Goal: Task Accomplishment & Management: Manage account settings

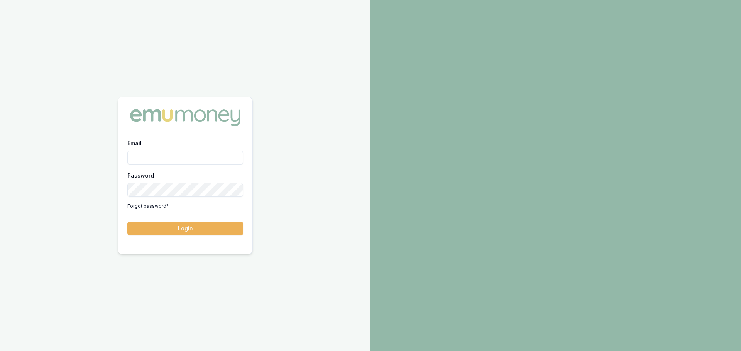
click at [139, 157] on input "Email" at bounding box center [185, 158] width 116 height 14
type input "evette.abdo@emumoney.com.au"
click at [184, 228] on button "Login" at bounding box center [185, 229] width 116 height 14
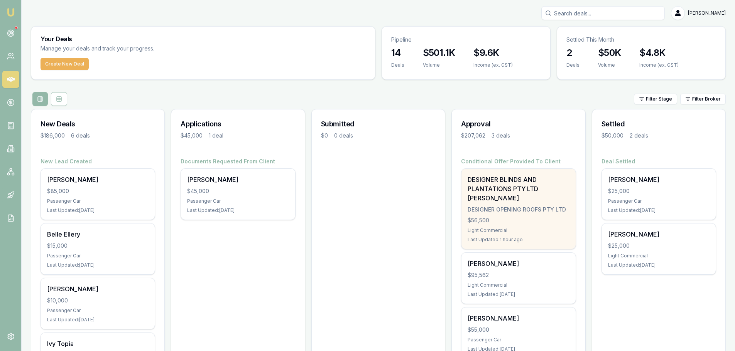
click at [521, 216] on div "DESIGNER BLINDS AND PLANTATIONS PTY LTD [PERSON_NAME] DESIGNER OPENING ROOFS PT…" at bounding box center [518, 209] width 114 height 80
click at [532, 228] on div "Light Commercial" at bounding box center [518, 231] width 101 height 6
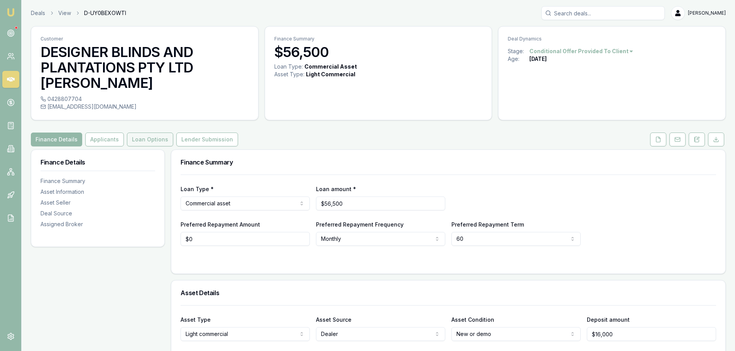
click at [148, 142] on button "Loan Options" at bounding box center [150, 140] width 46 height 14
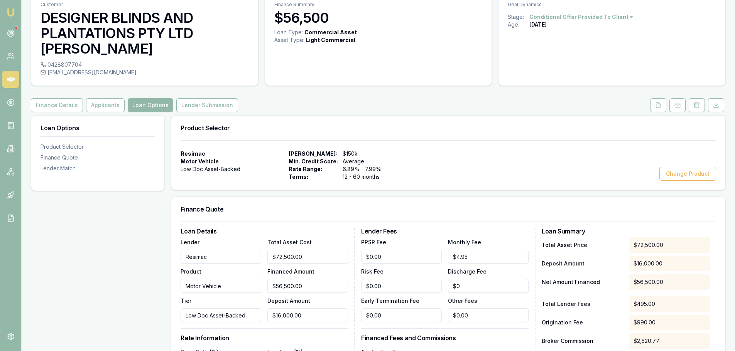
scroll to position [193, 0]
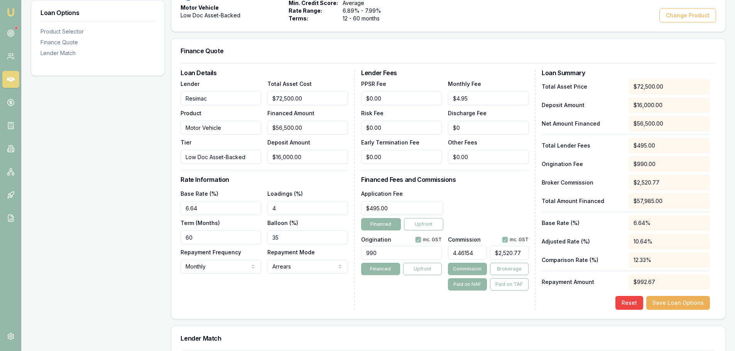
type input "2520.7701"
drag, startPoint x: 525, startPoint y: 252, endPoint x: 491, endPoint y: 254, distance: 34.8
click at [491, 254] on input "2520.7701" at bounding box center [509, 253] width 39 height 14
type input "0.0049382716049382715"
type input "2"
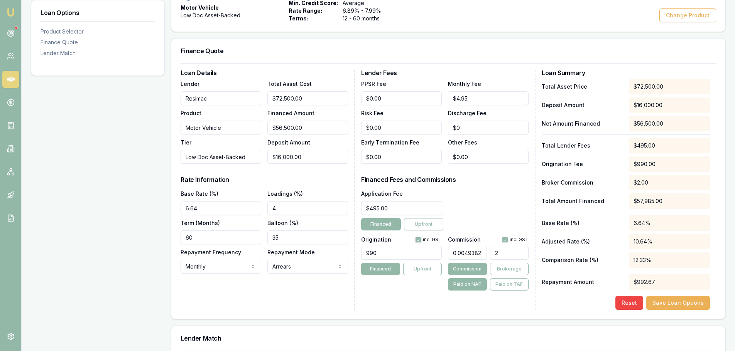
type input "0.06172839506172839"
type input "25"
type input "0.6320987654320988"
type input "256"
type input "6.323456790123457"
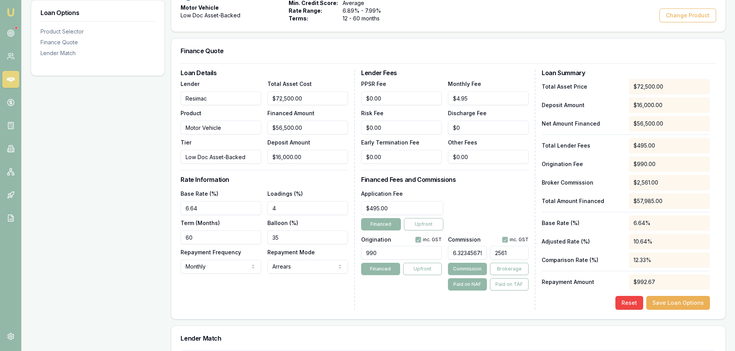
type input "2561."
type input "6.325679012345679"
click at [493, 195] on div "Application Fee $495.00 Financed Upfront" at bounding box center [444, 210] width 167 height 42
type input "3574.008641975309"
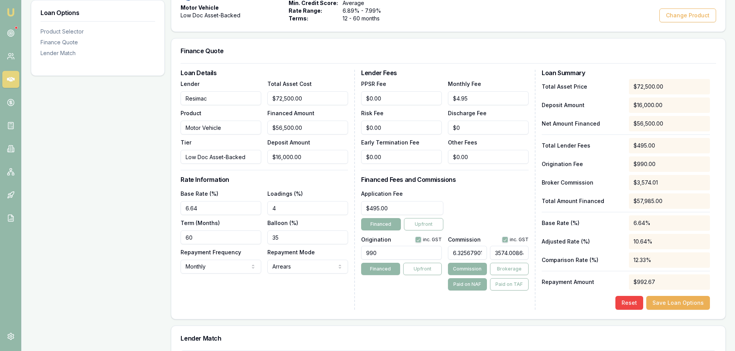
drag, startPoint x: 523, startPoint y: 252, endPoint x: 469, endPoint y: 258, distance: 54.3
click at [469, 258] on div "6.325679012345679 3574.008641975309" at bounding box center [488, 251] width 81 height 17
type input "103642.73827160493"
type input "$58,558,147.12"
drag, startPoint x: 483, startPoint y: 253, endPoint x: 442, endPoint y: 256, distance: 40.6
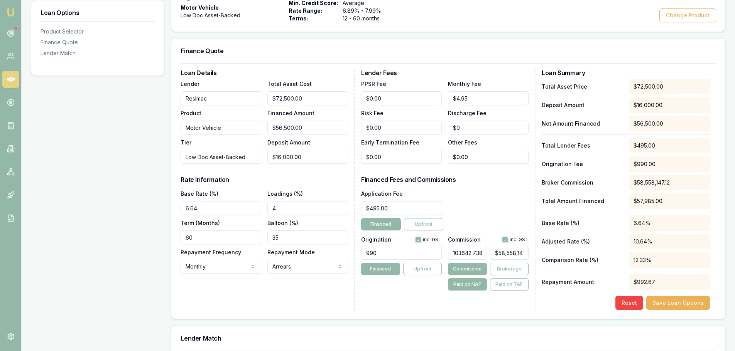
click at [442, 256] on div "Origination inc. GST 990 Financed Upfront Commission inc. GST 103642.7382716049…" at bounding box center [444, 262] width 167 height 57
type input "27160493"
type input "$15,345,678,545.00"
drag, startPoint x: 482, startPoint y: 251, endPoint x: 447, endPoint y: 253, distance: 34.8
click at [447, 253] on div "Origination inc. GST 990 Financed Upfront Commission inc. GST 27160493 $15,345,…" at bounding box center [444, 262] width 167 height 57
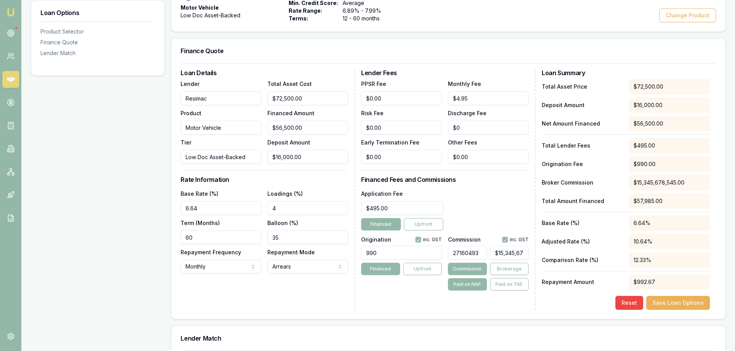
type input "$0.00"
type input "0"
click at [519, 254] on input "0" at bounding box center [509, 253] width 39 height 14
type input "0.0049382716049382715"
type input "2"
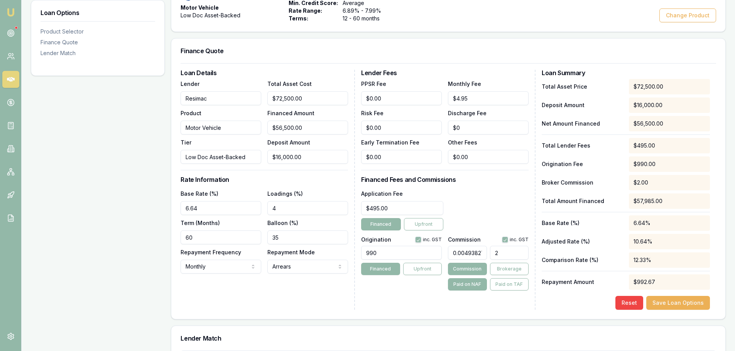
type input "0.06172839506172839"
type input "25"
type input "0.6320987654320988"
type input "256"
type input "6.323456790123457"
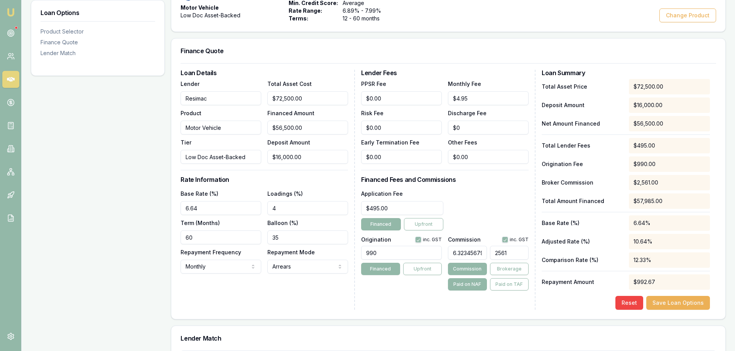
type input "2561."
type input "6.325679012345679"
click at [502, 197] on div "Application Fee $495.00 Financed Upfront" at bounding box center [444, 210] width 167 height 42
type input "3574.008641975309"
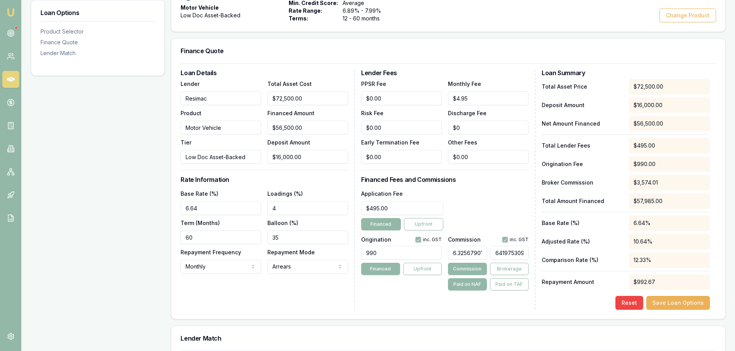
drag, startPoint x: 493, startPoint y: 254, endPoint x: 527, endPoint y: 253, distance: 34.0
click at [527, 253] on input "3574.008641975309" at bounding box center [509, 253] width 39 height 14
type input "0.0049382716049382715"
type input "2"
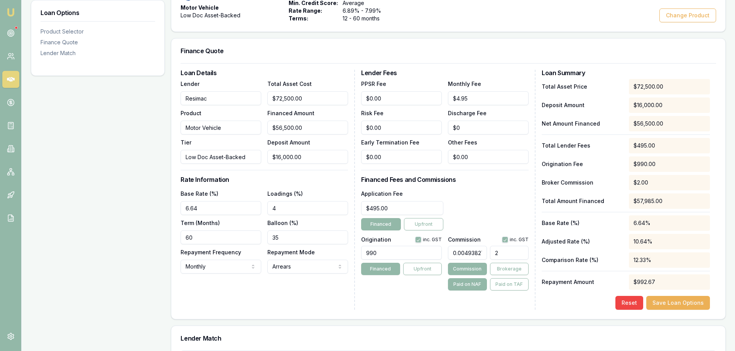
type input "0.06172839506172839"
type input "25"
type input "0.6320987654320988"
type input "256"
type input "6.323456790123457"
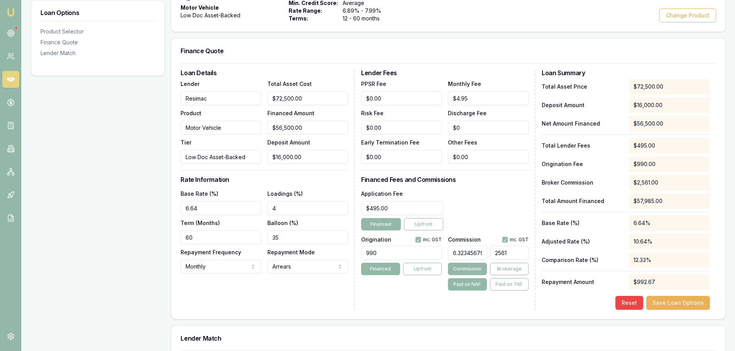
type input "2561."
type input "6.325679012345679"
type input "$3,574.01"
click at [512, 211] on div "Application Fee $495.00 Financed Upfront" at bounding box center [444, 210] width 167 height 42
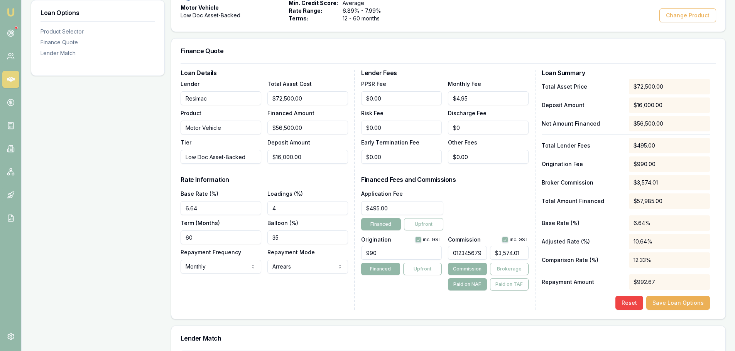
drag, startPoint x: 451, startPoint y: 253, endPoint x: 486, endPoint y: 252, distance: 35.1
click at [486, 252] on input "6.325679012345679" at bounding box center [467, 253] width 39 height 14
type input "$0.00"
type input "4"
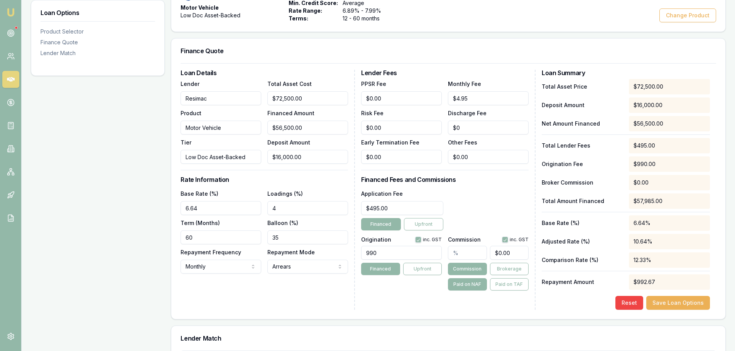
type input "$2,260.00"
type input "4.5"
type input "$2,542.50"
type input "4.50%"
click at [495, 221] on div "Application Fee $495.00 Financed Upfront" at bounding box center [444, 210] width 167 height 42
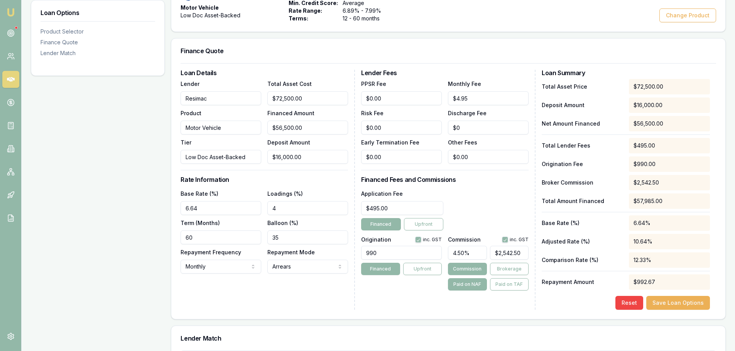
drag, startPoint x: 470, startPoint y: 252, endPoint x: 439, endPoint y: 255, distance: 31.7
click at [439, 255] on div "Origination inc. GST 990 Financed Upfront Commission inc. GST 4.50% $2,542.50 C…" at bounding box center [444, 262] width 167 height 57
type input "$0.00"
type input "4"
type input "$2,260.00"
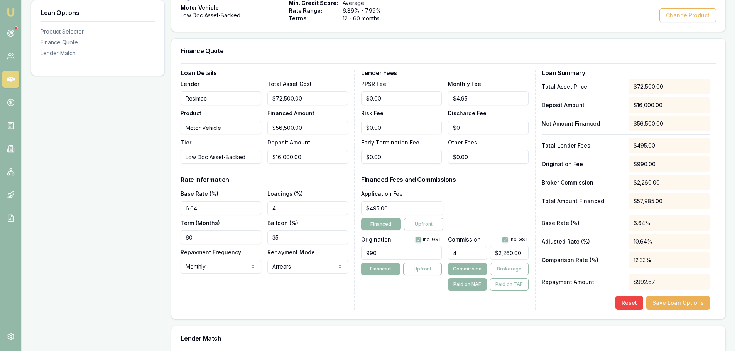
type input "40"
type input "$22,600.00"
type input "405"
type input "$228,825.00"
type input "4052"
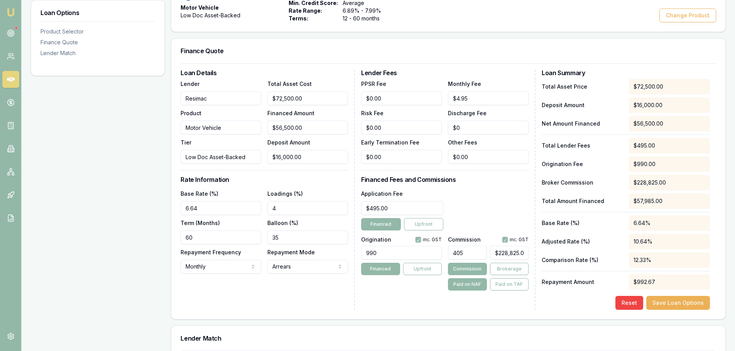
type input "$2,289,380.00"
drag, startPoint x: 472, startPoint y: 251, endPoint x: 449, endPoint y: 253, distance: 22.8
click at [449, 253] on input "4052" at bounding box center [467, 253] width 39 height 14
type input "4"
type input "$2,260.00"
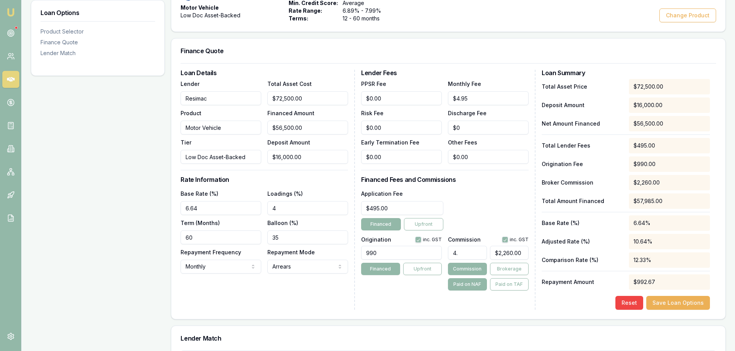
type input "4.5"
type input "$2,542.50"
type input "4.52"
type input "$2,553.80"
click at [483, 209] on div "Application Fee $495.00 Financed Upfront" at bounding box center [444, 210] width 167 height 42
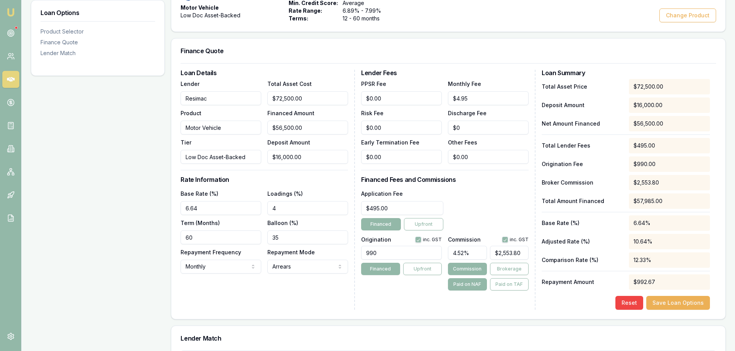
drag, startPoint x: 470, startPoint y: 252, endPoint x: 451, endPoint y: 253, distance: 19.7
click at [451, 253] on input "4.52%" at bounding box center [467, 253] width 39 height 14
type input "4"
type input "$2,260.00"
type input "4.5"
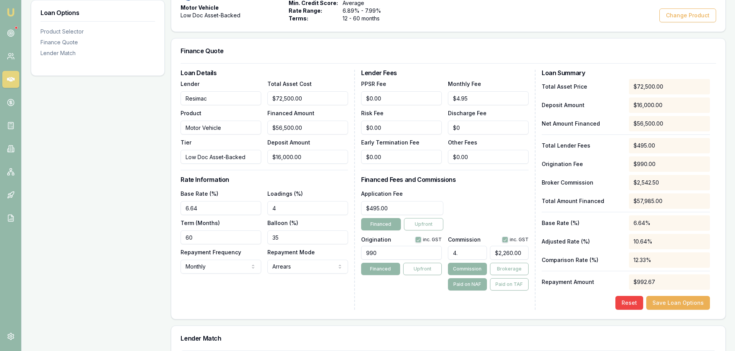
type input "$2,542.50"
type input "4.56"
type input "$2,576.40"
click at [482, 219] on div "Application Fee $495.00 Financed Upfront" at bounding box center [444, 210] width 167 height 42
drag, startPoint x: 471, startPoint y: 252, endPoint x: 452, endPoint y: 252, distance: 19.7
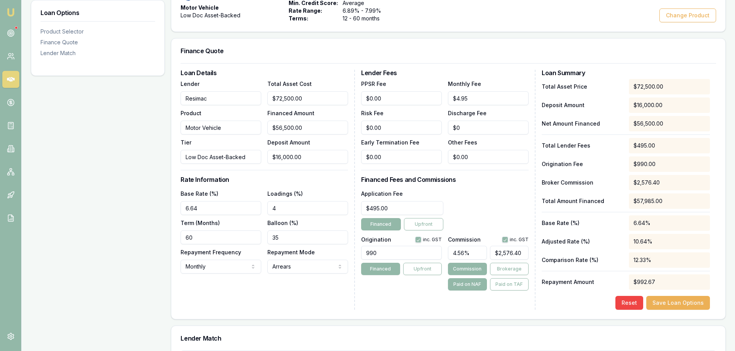
click at [452, 252] on input "4.56%" at bounding box center [467, 253] width 39 height 14
type input "4"
type input "$2,260.00"
type input "4.5"
type input "$2,542.50"
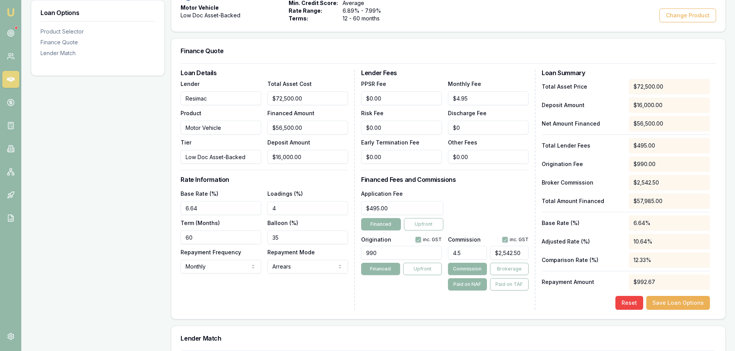
type input "4.55"
type input "$2,570.75"
type input "4.55%"
click at [481, 221] on div "Application Fee $495.00 Financed Upfront" at bounding box center [444, 210] width 167 height 42
click at [489, 212] on div "Application Fee $495.00 Financed Upfront" at bounding box center [444, 210] width 167 height 42
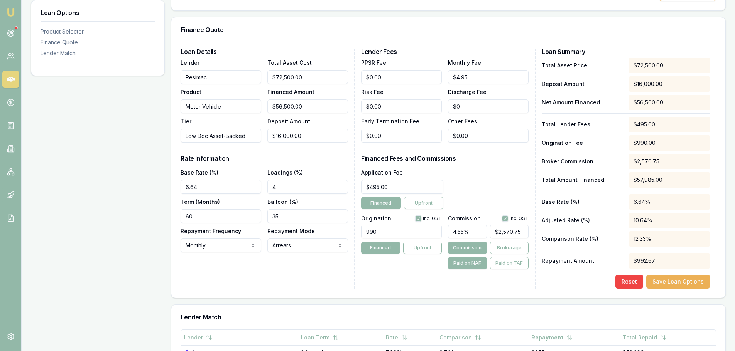
scroll to position [231, 0]
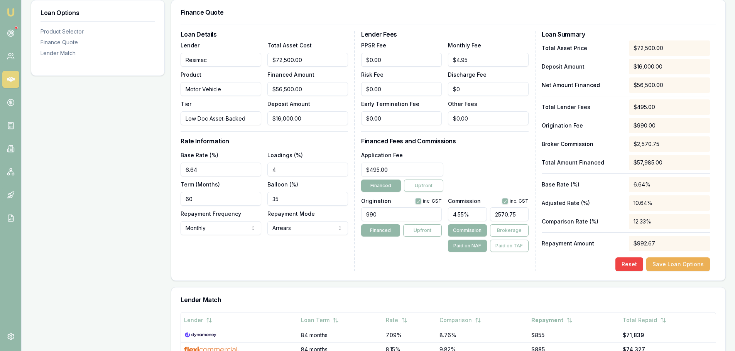
drag, startPoint x: 522, startPoint y: 213, endPoint x: 488, endPoint y: 214, distance: 34.7
click at [488, 214] on div "4.55% 2570.75" at bounding box center [488, 212] width 81 height 17
type input "$2,570.75"
click at [468, 229] on button "Commission" at bounding box center [467, 230] width 39 height 12
drag, startPoint x: 473, startPoint y: 215, endPoint x: 449, endPoint y: 214, distance: 24.3
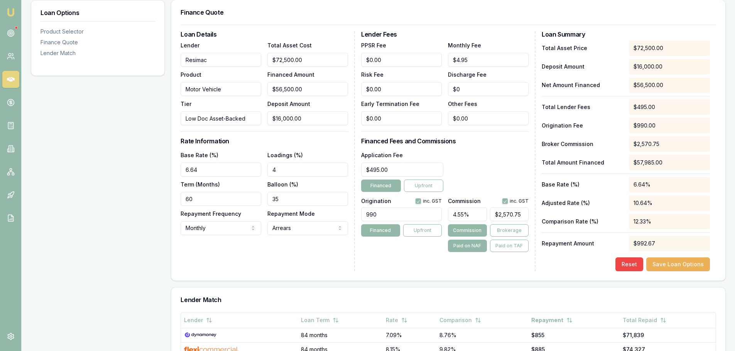
click at [449, 214] on input "4.55%" at bounding box center [467, 215] width 39 height 14
type input "$0.00"
click at [506, 221] on div "$0.00" at bounding box center [509, 214] width 39 height 20
type input "0"
drag, startPoint x: 517, startPoint y: 213, endPoint x: 492, endPoint y: 217, distance: 25.0
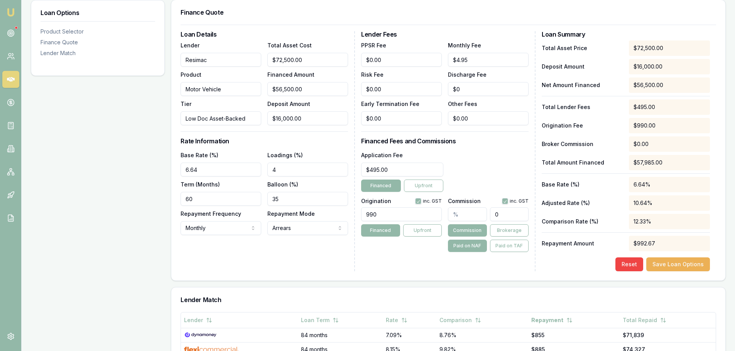
click at [492, 217] on input "0" at bounding box center [509, 215] width 39 height 14
click at [503, 174] on div "Application Fee $495.00 Financed Upfront" at bounding box center [444, 171] width 167 height 42
type input "0"
drag, startPoint x: 515, startPoint y: 212, endPoint x: 466, endPoint y: 217, distance: 49.6
click at [466, 217] on div "0" at bounding box center [488, 212] width 81 height 17
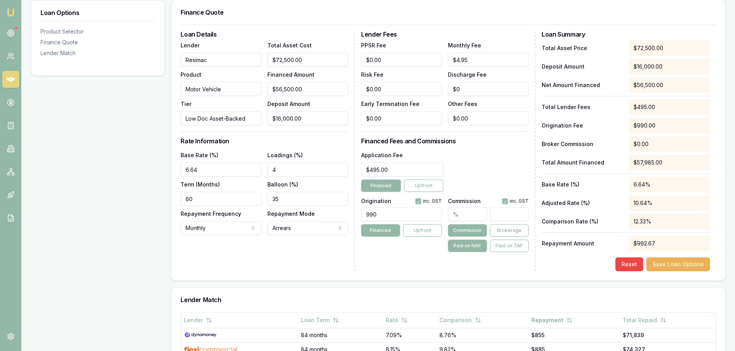
type input "0.0049382716049382715"
type input "2"
type input "0.06172839506172839"
type input "25"
type input "0.6320987654320988"
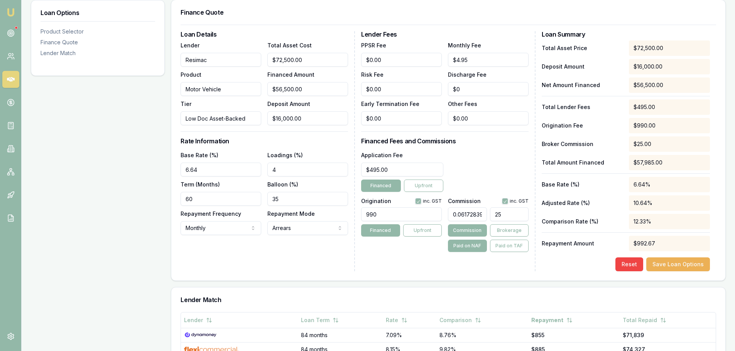
type input "256"
type input "6.323456790123457"
type input "2561."
type input "6.325679012345679"
click at [486, 165] on div "Application Fee $495.00 Financed Upfront" at bounding box center [444, 171] width 167 height 42
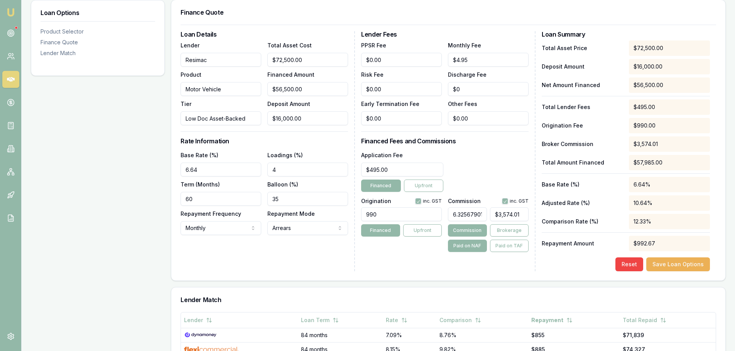
type input "3574.008641975309"
drag, startPoint x: 523, startPoint y: 212, endPoint x: 477, endPoint y: 214, distance: 45.6
click at [477, 214] on div "6.325679012345679 3574.008641975309" at bounding box center [488, 212] width 81 height 17
type input "103642.73827160493"
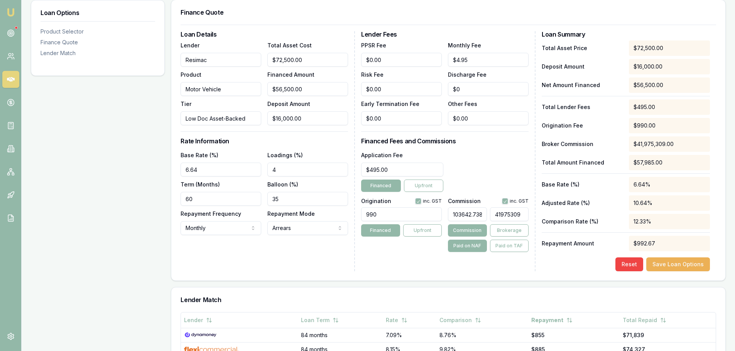
type input "$58,558,147.12"
click at [480, 214] on input "103642.73827160493" at bounding box center [467, 215] width 39 height 14
click at [489, 215] on div "103642.74% $58,558,147.12" at bounding box center [488, 212] width 81 height 17
drag, startPoint x: 482, startPoint y: 214, endPoint x: 407, endPoint y: 220, distance: 75.4
click at [407, 220] on div "Origination inc. GST 990 Financed Upfront Commission inc. GST 103642.74% $58,55…" at bounding box center [444, 223] width 167 height 57
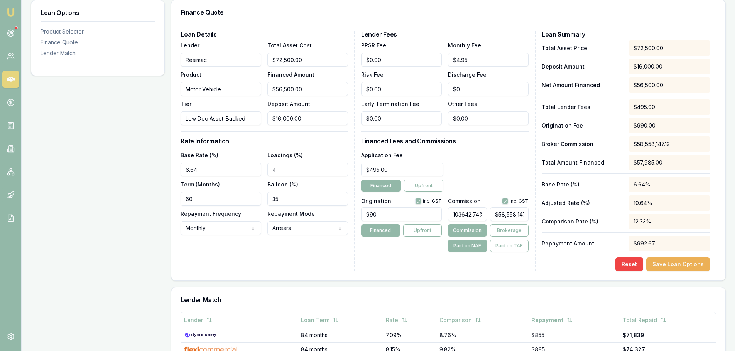
type input "%"
type input "$0.00"
type input "%"
type input "0"
drag, startPoint x: 516, startPoint y: 213, endPoint x: 480, endPoint y: 219, distance: 36.0
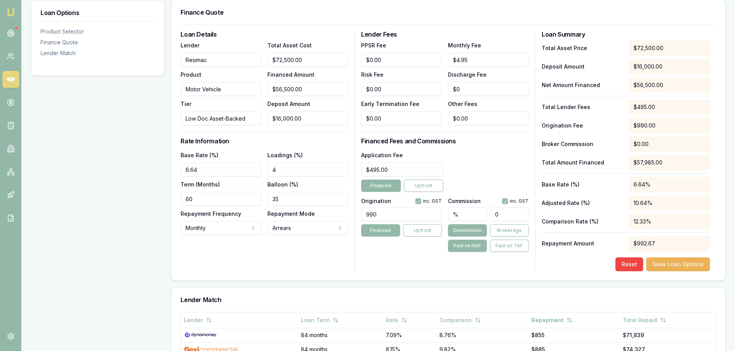
click at [480, 219] on div "% 0" at bounding box center [488, 212] width 81 height 17
type input "0.0049382716049382715"
type input "2"
type input "0.06172839506172839"
type input "25"
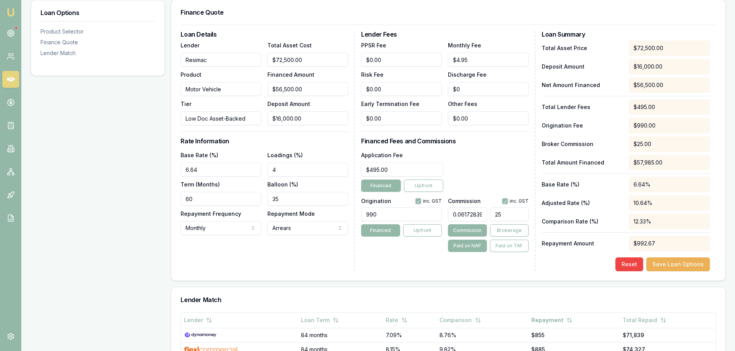
type input "0.6320987654320988"
type input "256"
type input "6.323456790123457"
type input "2561."
type input "6.325679012345679"
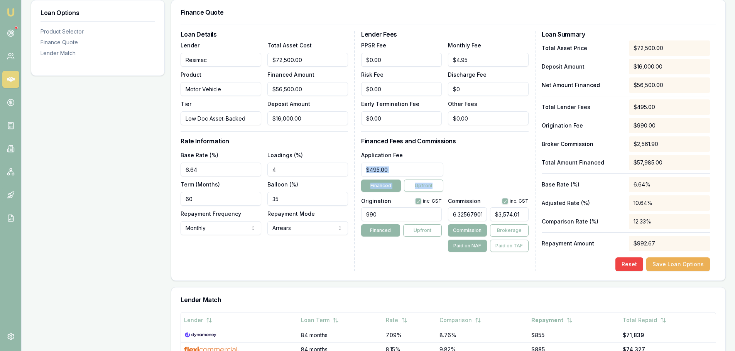
click at [494, 178] on div "Application Fee $495.00 Financed Upfront" at bounding box center [444, 171] width 167 height 42
type input "3574.008641975309"
drag, startPoint x: 522, startPoint y: 216, endPoint x: 484, endPoint y: 216, distance: 37.8
click at [484, 216] on div "6.325679012345679 3574.008641975309" at bounding box center [488, 212] width 81 height 17
type input "103642.73827160493"
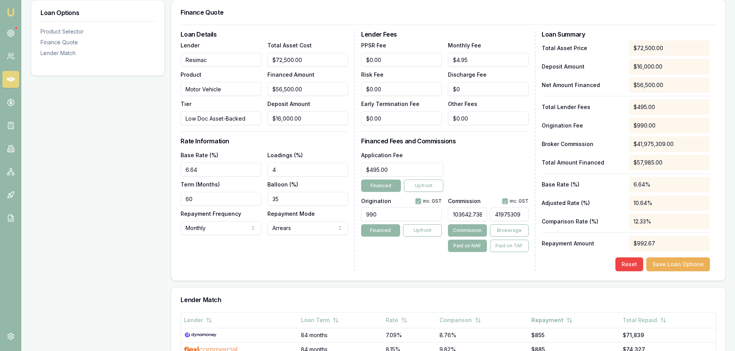
type input "$58,558,147.12"
drag, startPoint x: 482, startPoint y: 215, endPoint x: 382, endPoint y: 219, distance: 100.0
click at [382, 219] on div "Origination inc. GST 990 Financed Upfront Commission inc. GST 103642.7382716049…" at bounding box center [444, 223] width 167 height 57
type input "27160493"
type input "$15,345,678,545.00"
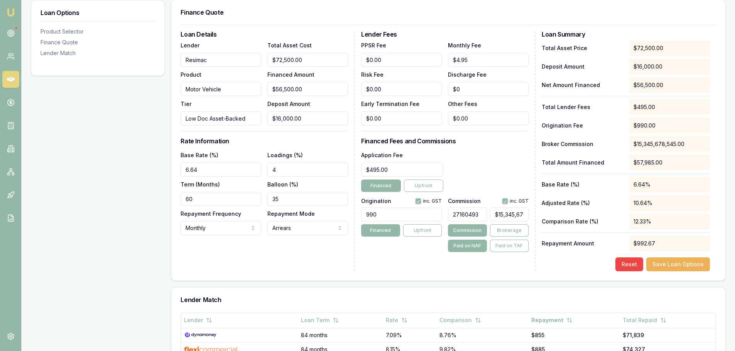
type input "27160493.00%"
type input "15345678545"
drag, startPoint x: 525, startPoint y: 216, endPoint x: 481, endPoint y: 214, distance: 44.8
click at [481, 214] on div "27160493.00% 15345678545" at bounding box center [488, 212] width 81 height 17
type input "0.01234567901234568"
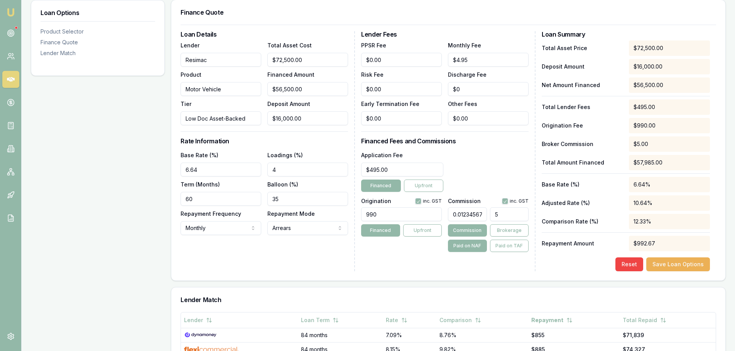
type input "$6.98"
drag, startPoint x: 483, startPoint y: 214, endPoint x: 437, endPoint y: 216, distance: 46.3
click at [437, 216] on div "Origination inc. GST 990 Financed Upfront Commission inc. GST 0.012345679012345…" at bounding box center [444, 223] width 167 height 57
type input "901234568"
type input "$509,197,530,920.00"
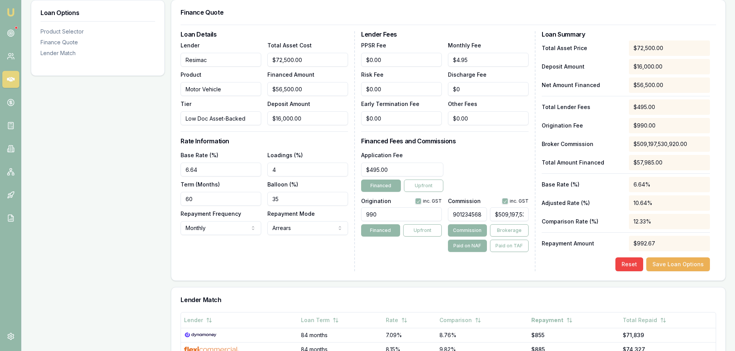
type input "901234568.00%"
type input "509197530920"
drag, startPoint x: 492, startPoint y: 213, endPoint x: 544, endPoint y: 215, distance: 52.1
click at [544, 215] on div "Loan Details Lender Resimac Product Motor Vehicle Tier Low Doc Asset-Backed Tot…" at bounding box center [448, 151] width 535 height 240
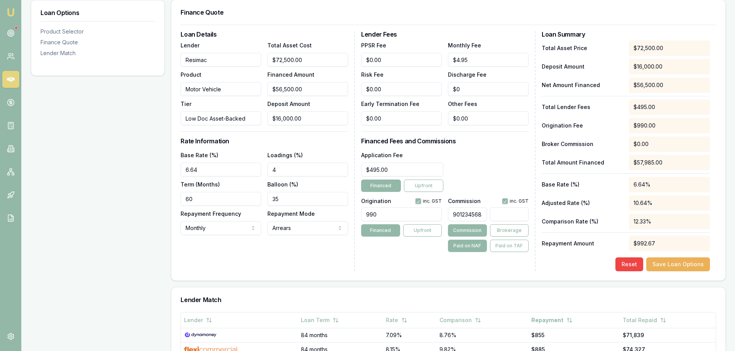
scroll to position [0, 0]
type input "$0.00"
drag, startPoint x: 483, startPoint y: 214, endPoint x: 446, endPoint y: 216, distance: 36.3
click at [446, 216] on div "Origination inc. GST 990 Financed Upfront Commission inc. GST 901234568.00% $0.…" at bounding box center [444, 223] width 167 height 57
type input "00%"
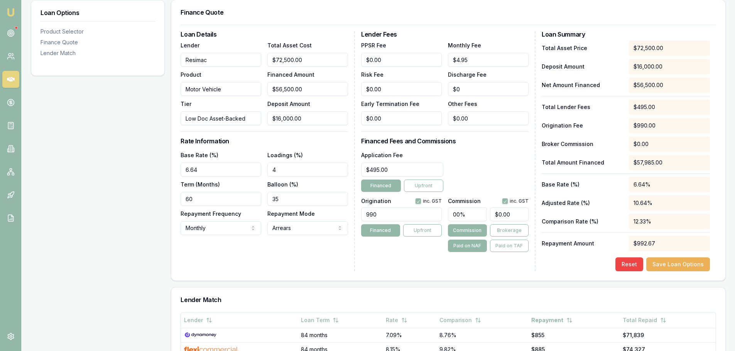
click at [498, 173] on div "Application Fee $495.00 Financed Upfront" at bounding box center [444, 171] width 167 height 42
click at [506, 152] on div "Application Fee $495.00 Financed Upfront" at bounding box center [444, 171] width 167 height 42
click at [469, 150] on div "Lender Fees PPSR Fee $0.00 Monthly Fee $4.95 Risk Fee $0.00 Discharge Fee $0 Ea…" at bounding box center [448, 151] width 174 height 240
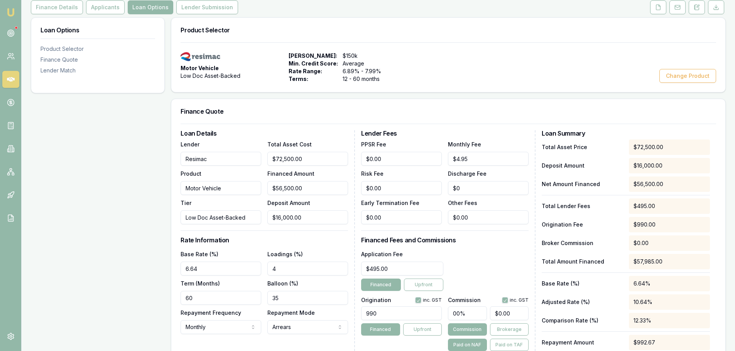
scroll to position [231, 0]
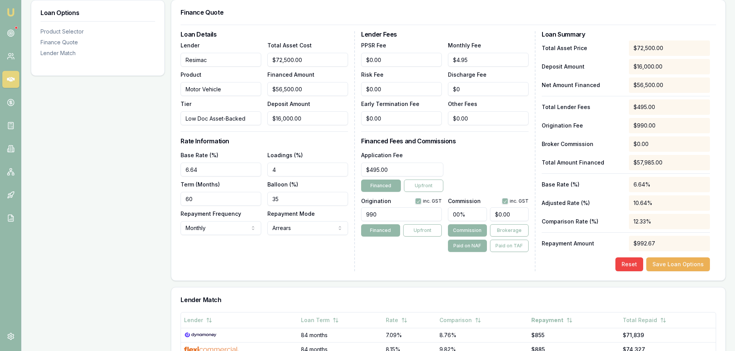
click at [422, 258] on div "Lender Fees PPSR Fee $0.00 Monthly Fee $4.95 Risk Fee $0.00 Discharge Fee $0 Ea…" at bounding box center [448, 151] width 174 height 240
type input "0"
drag, startPoint x: 517, startPoint y: 212, endPoint x: 464, endPoint y: 218, distance: 53.5
click at [464, 218] on div "00% 0" at bounding box center [488, 212] width 81 height 17
paste input "2561.90"
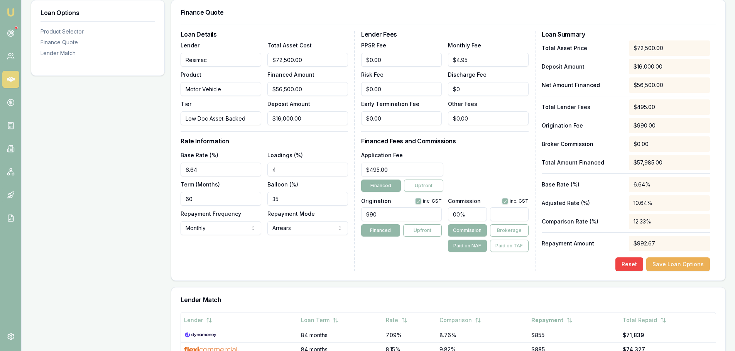
type input "6.325679012345679"
type input "$3,574.01"
click at [473, 154] on div "Application Fee $495.00 Financed Upfront" at bounding box center [444, 171] width 167 height 42
click at [278, 169] on input "4" at bounding box center [307, 170] width 81 height 14
type input "3.00%"
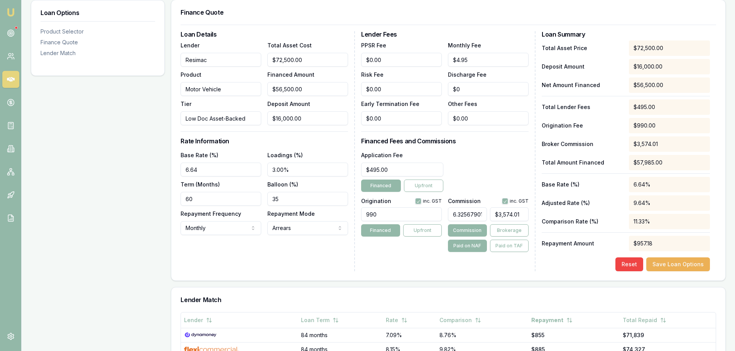
click at [464, 155] on div "Application Fee $495.00 Financed Upfront" at bounding box center [444, 171] width 167 height 42
click at [501, 156] on div "Application Fee $495.00 Financed Upfront" at bounding box center [444, 171] width 167 height 42
type input "3574.008641975309"
drag, startPoint x: 524, startPoint y: 214, endPoint x: 471, endPoint y: 214, distance: 53.6
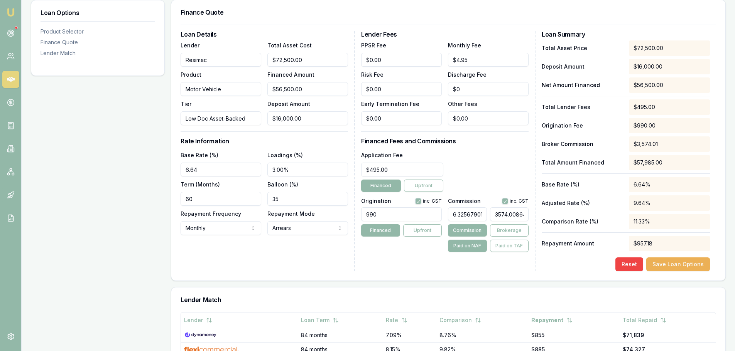
click at [471, 214] on div "6.325679012345679 3574.008641975309" at bounding box center [488, 212] width 81 height 17
type input "4877.306172839506"
type input "1975309"
drag, startPoint x: 520, startPoint y: 214, endPoint x: 459, endPoint y: 224, distance: 62.4
click at [459, 224] on div "4877.306172839506 1975309 Commission Brokerage Paid on NAF Paid on TAF" at bounding box center [488, 228] width 81 height 48
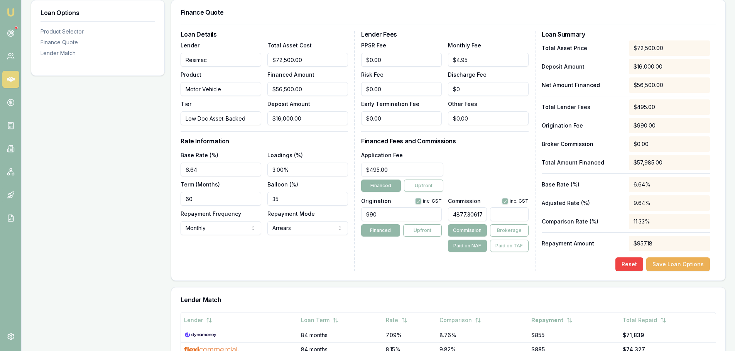
type input "$0.00"
drag, startPoint x: 483, startPoint y: 213, endPoint x: 417, endPoint y: 221, distance: 66.8
click at [417, 221] on div "Origination inc. GST 990 Financed Upfront Commission inc. GST 4877.306172839506…" at bounding box center [444, 223] width 167 height 57
type input "2839506"
type input "$1,604,320,890.00"
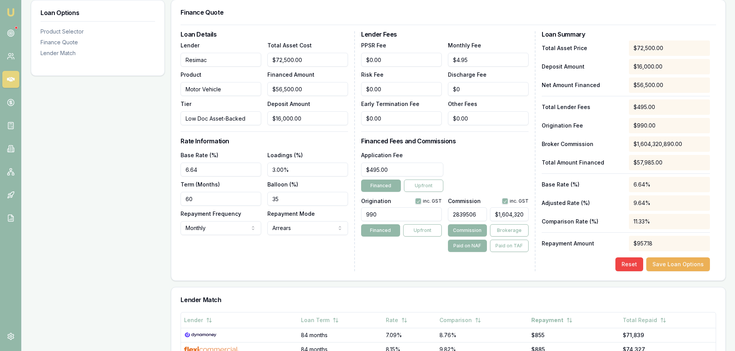
type input "2839506.00%"
type input "1604320890"
type input "396128.5925925926"
click at [523, 213] on input "160432080" at bounding box center [509, 215] width 39 height 14
type input "16043200"
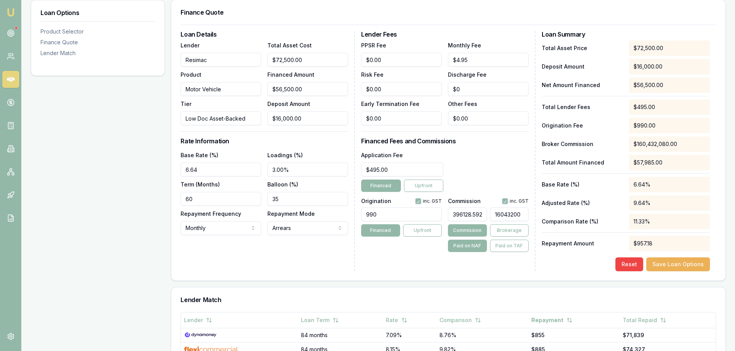
type input "3961.283950617284"
type input "1604320"
type input "396.12345679012344"
type input "160430"
type input "39.60493827160494"
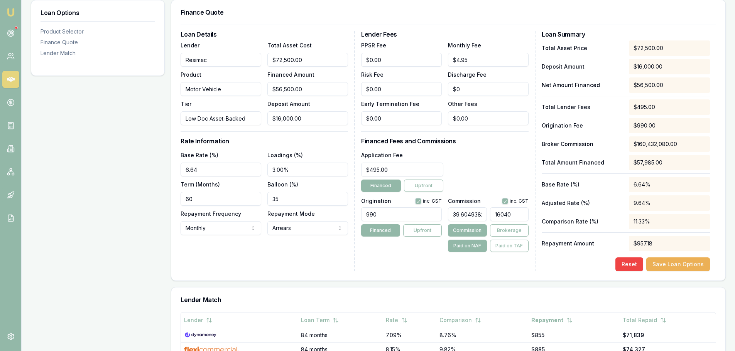
type input "1600"
type input "0.39506172839506176"
type input "160"
type input "0.02469135802469136"
type input "$0.00"
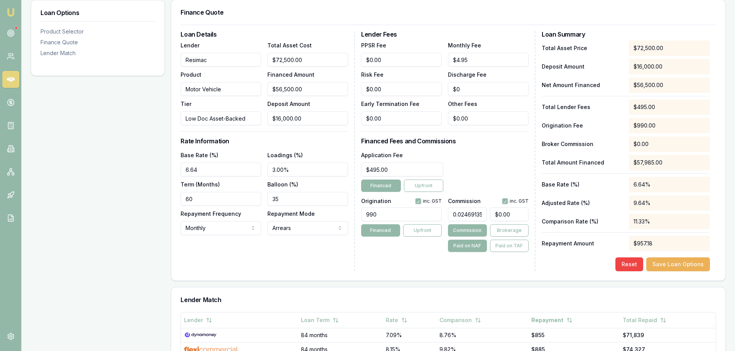
scroll to position [0, 31]
drag, startPoint x: 451, startPoint y: 214, endPoint x: 491, endPoint y: 214, distance: 40.5
click at [491, 214] on div "0.02469135802469136 $0.00" at bounding box center [488, 212] width 81 height 17
drag, startPoint x: 290, startPoint y: 169, endPoint x: 271, endPoint y: 169, distance: 18.5
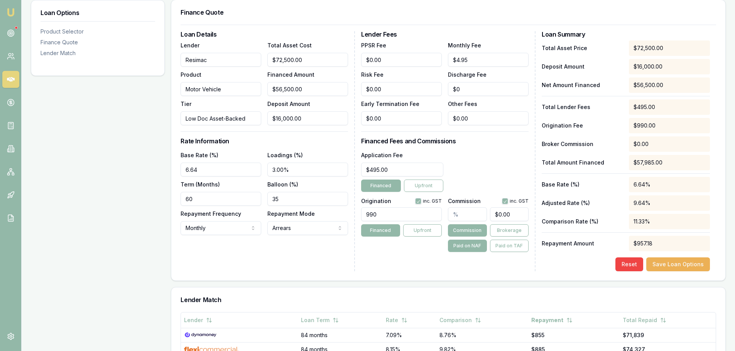
click at [271, 169] on input "3.00%" at bounding box center [307, 170] width 81 height 14
type input "3.10%"
click at [321, 145] on div "Loan Details Lender Resimac Product Motor Vehicle Tier Low Doc Asset-Backed Tot…" at bounding box center [268, 151] width 174 height 240
click at [501, 181] on div "Application Fee $495.00 Financed Upfront" at bounding box center [444, 171] width 167 height 42
type input "0"
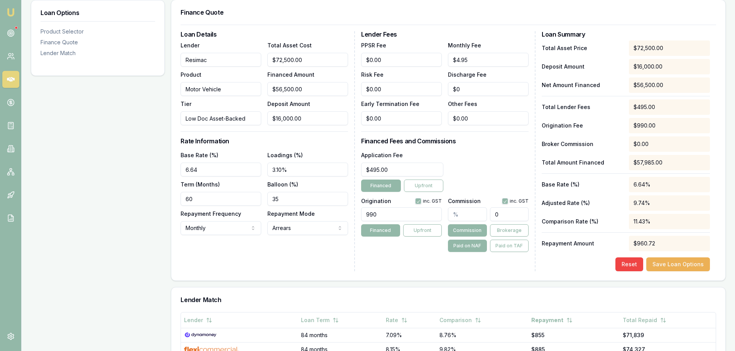
click at [515, 215] on input "0" at bounding box center [509, 215] width 39 height 14
drag, startPoint x: 500, startPoint y: 214, endPoint x: 492, endPoint y: 214, distance: 7.4
click at [492, 214] on input "0" at bounding box center [509, 215] width 39 height 14
paste input "2561.90"
type input "6.325679012345679"
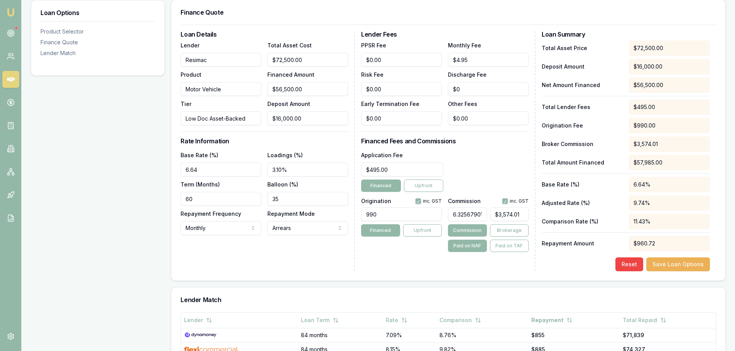
click at [493, 180] on div "Application Fee $495.00 Financed Upfront" at bounding box center [444, 171] width 167 height 42
click at [492, 189] on div "Application Fee $495.00 Financed Upfront" at bounding box center [444, 171] width 167 height 42
click at [477, 181] on div "Application Fee $495.00 Financed Upfront" at bounding box center [444, 171] width 167 height 42
type input "3574.008641975309"
drag, startPoint x: 526, startPoint y: 214, endPoint x: 461, endPoint y: 215, distance: 65.2
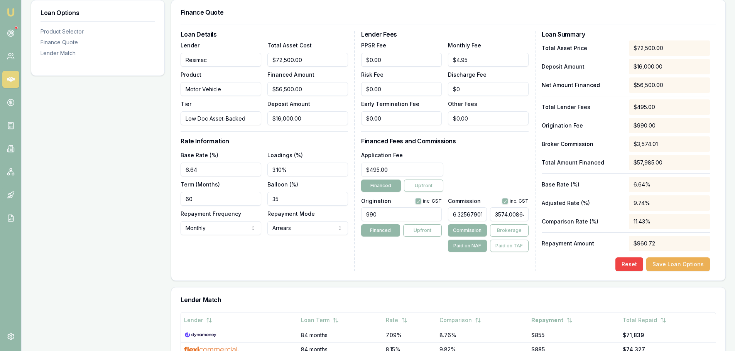
click at [461, 216] on div "6.325679012345679 3574.008641975309" at bounding box center [488, 212] width 81 height 17
type input "4877.306172839506"
type input "1975309"
drag, startPoint x: 518, startPoint y: 214, endPoint x: 467, endPoint y: 218, distance: 51.1
click at [467, 218] on div "4877.306172839506 1975309" at bounding box center [488, 212] width 81 height 17
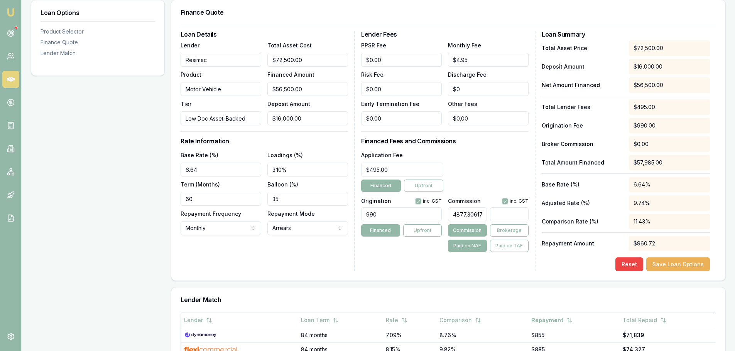
type input "$0.00"
drag, startPoint x: 482, startPoint y: 214, endPoint x: 413, endPoint y: 221, distance: 69.5
click at [413, 221] on div "Origination inc. GST 990 Financed Upfront Commission inc. GST 4877.306172839506…" at bounding box center [444, 223] width 167 height 57
type input "2839506"
type input "$1,604,320,890.00"
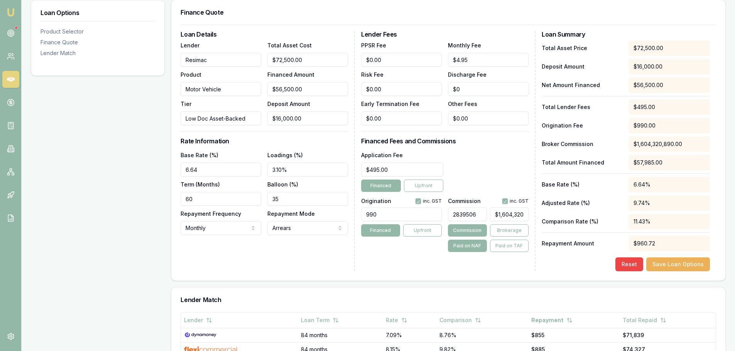
type input "2839506.00%"
drag, startPoint x: 525, startPoint y: 214, endPoint x: 459, endPoint y: 223, distance: 66.2
click at [459, 223] on div "2839506.00% 1604320890 Commission Brokerage Paid on NAF Paid on TAF" at bounding box center [488, 228] width 81 height 48
type input "$0.00"
drag, startPoint x: 482, startPoint y: 214, endPoint x: 424, endPoint y: 217, distance: 58.7
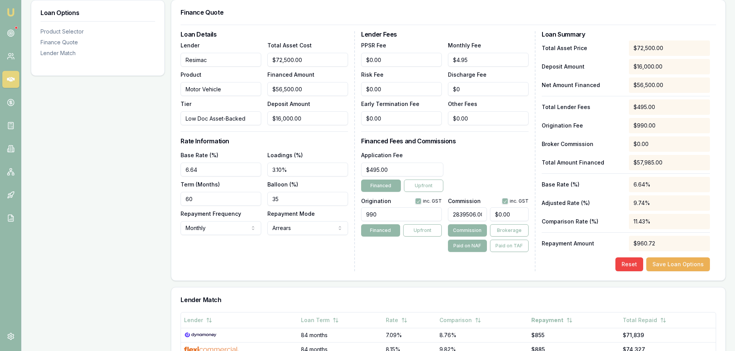
click at [424, 217] on div "Origination inc. GST 990 Financed Upfront Commission inc. GST 2839506.00% $0.00…" at bounding box center [444, 223] width 167 height 57
type input "0%"
drag, startPoint x: 293, startPoint y: 167, endPoint x: 257, endPoint y: 171, distance: 36.5
click at [257, 171] on div "Base Rate (%) 6.64 Loadings (%) 3.10% Term (Months) 60 Balloon (%) 35 Repayment…" at bounding box center [264, 192] width 167 height 85
type input "4.00%"
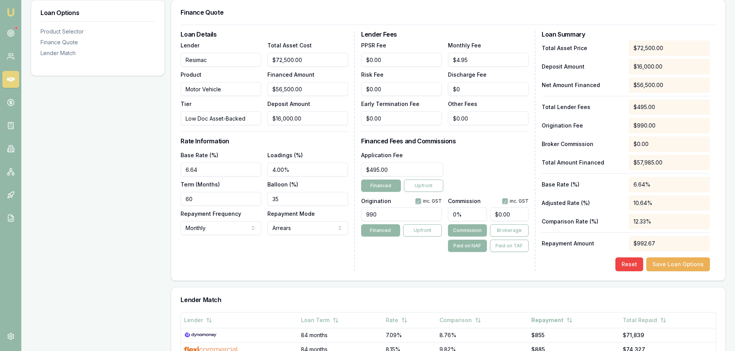
click at [323, 150] on div "Loan Details Lender Resimac Product Motor Vehicle Tier Low Doc Asset-Backed Tot…" at bounding box center [268, 151] width 174 height 240
click at [298, 264] on div "Loan Details Lender Resimac Product Motor Vehicle Tier Low Doc Asset-Backed Tot…" at bounding box center [268, 151] width 174 height 240
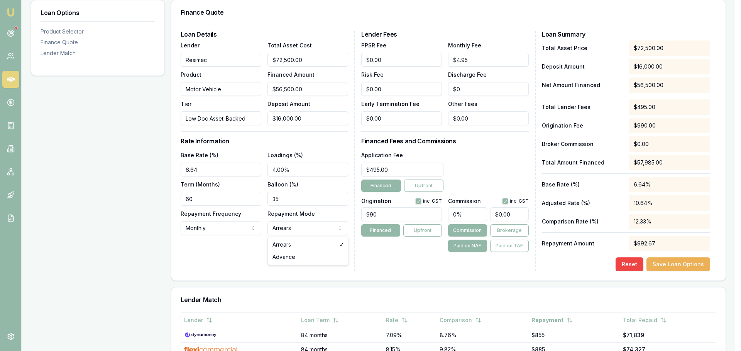
select select "ADVANCE"
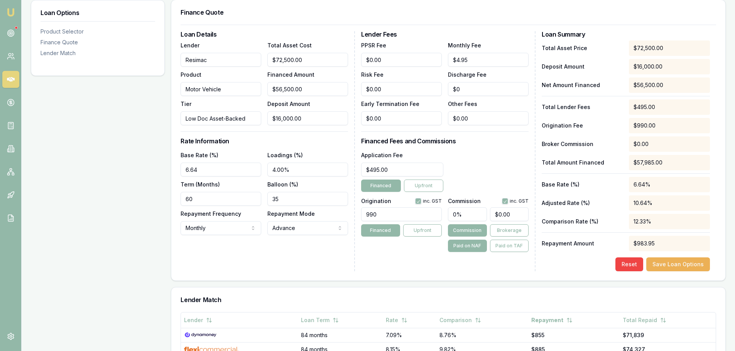
click at [297, 258] on div "Loan Details Lender Resimac Product Motor Vehicle Tier Low Doc Asset-Backed Tot…" at bounding box center [268, 151] width 174 height 240
type input "0"
drag, startPoint x: 512, startPoint y: 215, endPoint x: 488, endPoint y: 216, distance: 23.9
click at [488, 216] on div "0% 0" at bounding box center [488, 212] width 81 height 17
paste input "2561.90"
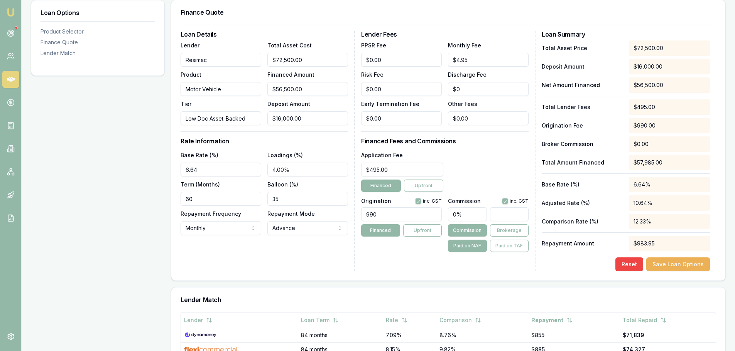
type input "6.325679012345679"
click at [503, 166] on div "Application Fee $495.00 Financed Upfront" at bounding box center [444, 171] width 167 height 42
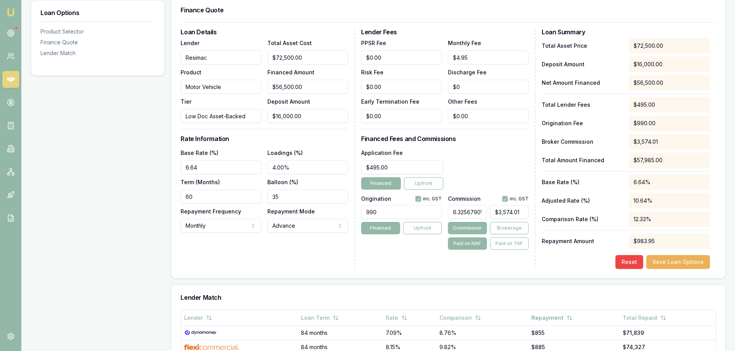
scroll to position [199, 0]
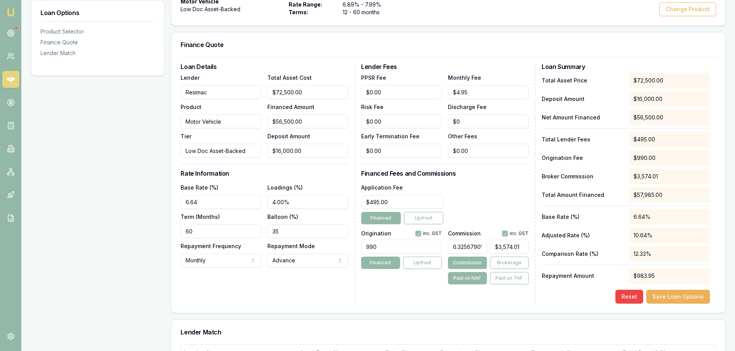
type input "3574.008641975309"
drag, startPoint x: 525, startPoint y: 248, endPoint x: 482, endPoint y: 251, distance: 42.9
click at [482, 251] on div "6.325679012345679 3574.008641975309" at bounding box center [488, 245] width 81 height 17
type input "4877.306172839506"
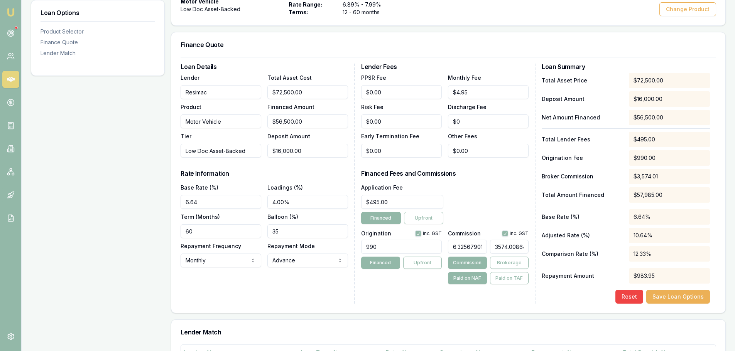
type input "1975309"
drag, startPoint x: 521, startPoint y: 247, endPoint x: 483, endPoint y: 253, distance: 38.3
click at [483, 253] on div "4877.306172839506 1975309" at bounding box center [488, 245] width 81 height 17
type input "$0.00"
drag, startPoint x: 483, startPoint y: 246, endPoint x: 447, endPoint y: 249, distance: 35.6
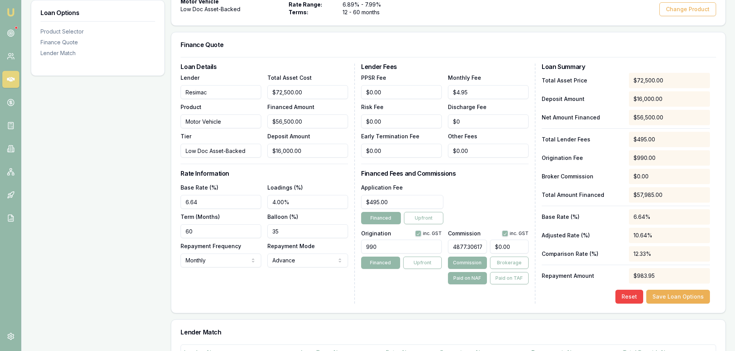
click at [447, 249] on div "Origination inc. GST 990 Financed Upfront Commission inc. GST 4877.306172839506…" at bounding box center [444, 256] width 167 height 57
type input "2839506"
type input "$1,604,320,890.00"
type input "2839506.00%"
type input "1604320890"
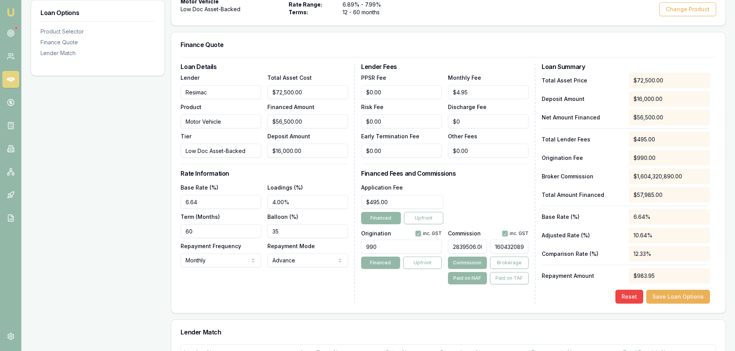
drag, startPoint x: 528, startPoint y: 247, endPoint x: 493, endPoint y: 249, distance: 35.5
click at [493, 249] on input "1604320890" at bounding box center [509, 247] width 39 height 14
type input "$0.00"
drag, startPoint x: 452, startPoint y: 247, endPoint x: 484, endPoint y: 245, distance: 31.7
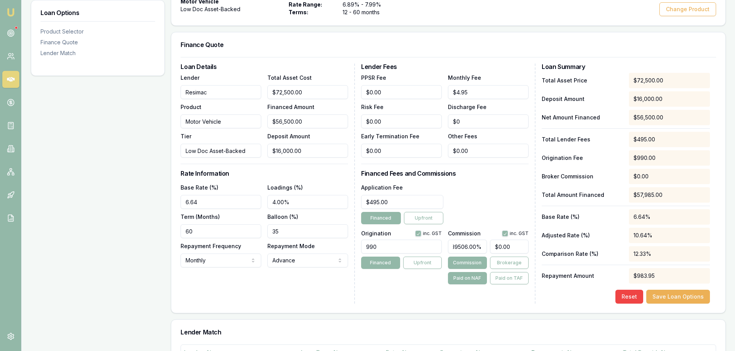
click at [484, 245] on input "2839506.00%" at bounding box center [467, 247] width 39 height 14
click at [501, 192] on div "Application Fee $495.00 Financed Upfront" at bounding box center [444, 204] width 167 height 42
click at [460, 247] on input "text" at bounding box center [467, 247] width 39 height 14
type input "3"
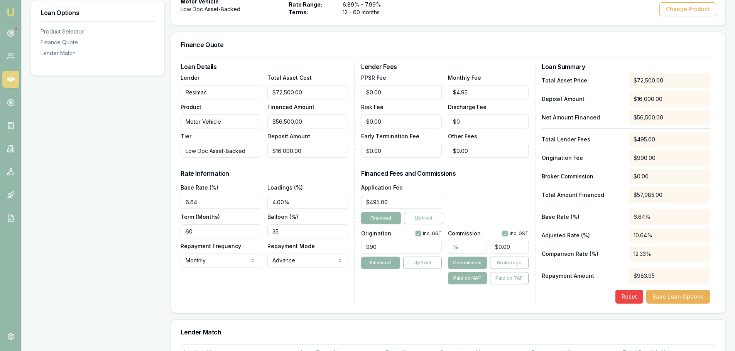
type input "$1,695.00"
type input "3.6"
type input "$2,034.00"
type input "3.68"
type input "$2,079.20"
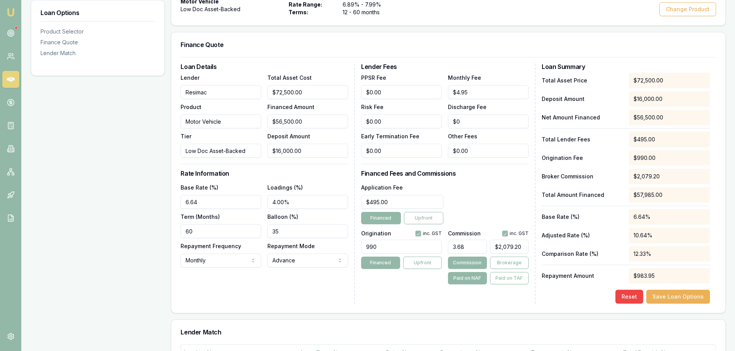
type input "3.68%"
type input "2079.2"
drag, startPoint x: 497, startPoint y: 246, endPoint x: 527, endPoint y: 249, distance: 29.9
click at [527, 249] on input "2079.2" at bounding box center [509, 247] width 39 height 14
type input "0.0049382716049382715"
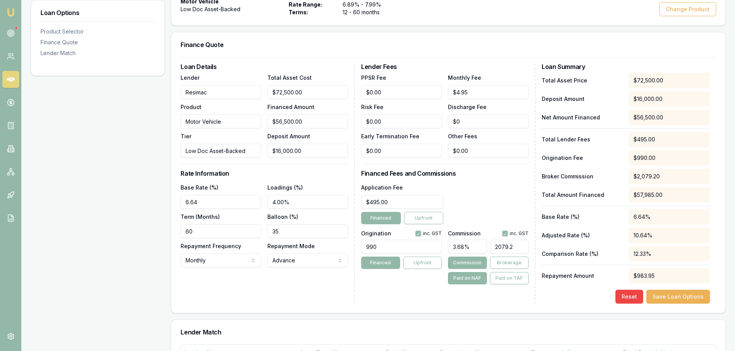
type input "2"
type input "$0.00"
drag, startPoint x: 484, startPoint y: 246, endPoint x: 435, endPoint y: 253, distance: 49.0
click at [435, 253] on div "Origination inc. GST 990 Financed Upfront Commission inc. GST 0.004938271604938…" at bounding box center [444, 256] width 167 height 57
type input "16049382715"
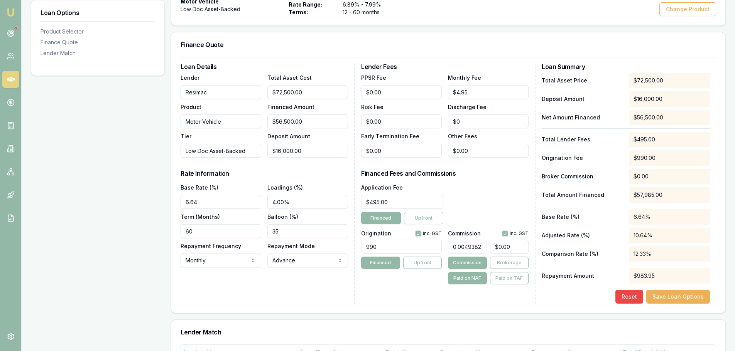
type input "$9,067,901,233,975.00"
drag, startPoint x: 484, startPoint y: 245, endPoint x: 447, endPoint y: 247, distance: 37.1
click at [447, 247] on div "Origination inc. GST 990 Financed Upfront Commission inc. GST 16049382715 $9,06…" at bounding box center [444, 256] width 167 height 57
type input "5"
type input "$2,825.00"
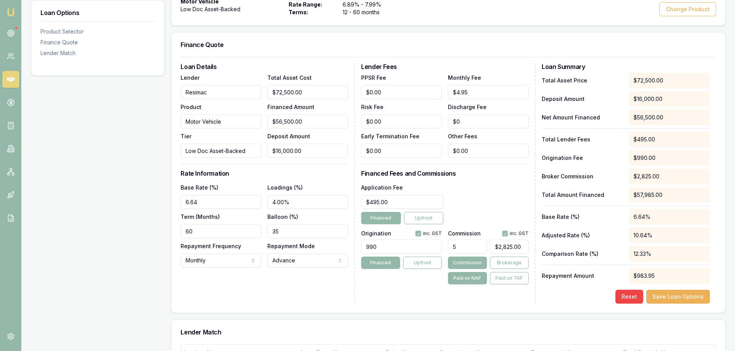
click at [453, 246] on input "5" at bounding box center [467, 247] width 39 height 14
type input "$0.00"
type input "0"
drag, startPoint x: 517, startPoint y: 246, endPoint x: 491, endPoint y: 247, distance: 26.6
click at [491, 247] on input "0" at bounding box center [509, 247] width 39 height 14
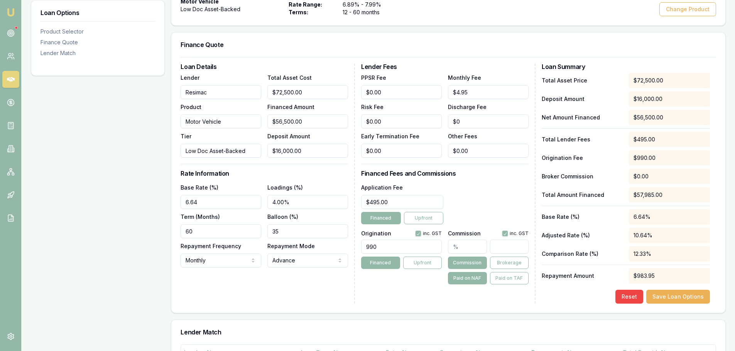
type input "$0.00"
click at [498, 204] on div "Application Fee $495.00 Financed Upfront" at bounding box center [444, 204] width 167 height 42
click at [11, 31] on circle at bounding box center [11, 33] width 4 height 4
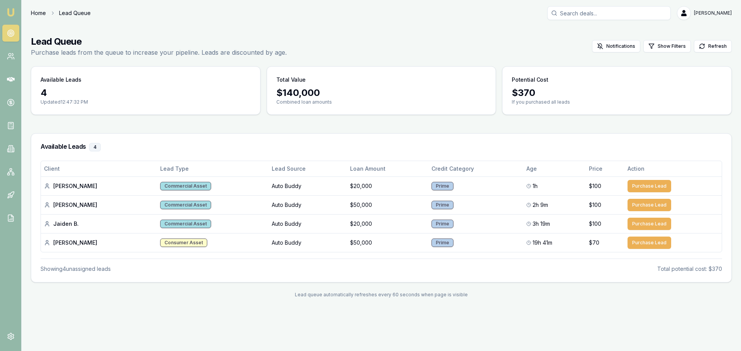
click at [39, 15] on link "Home" at bounding box center [38, 13] width 15 height 8
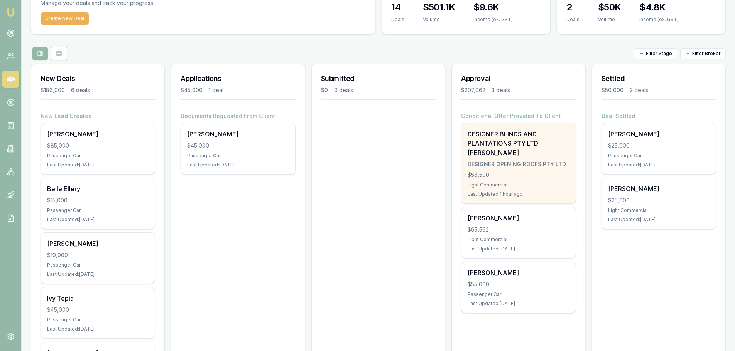
scroll to position [94, 0]
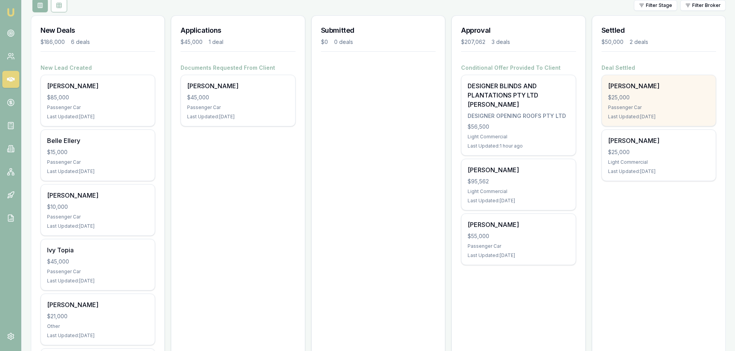
drag, startPoint x: 645, startPoint y: 105, endPoint x: 649, endPoint y: 102, distance: 5.2
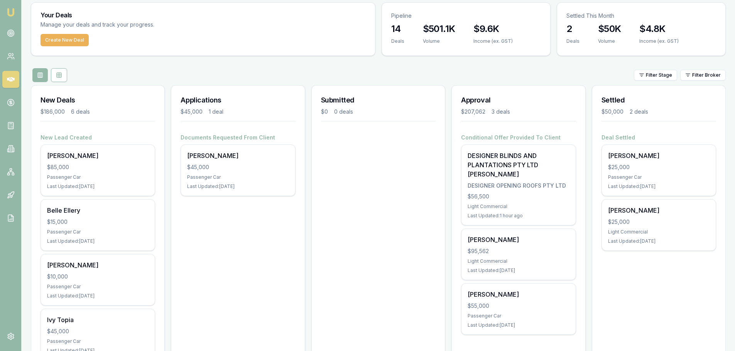
scroll to position [0, 0]
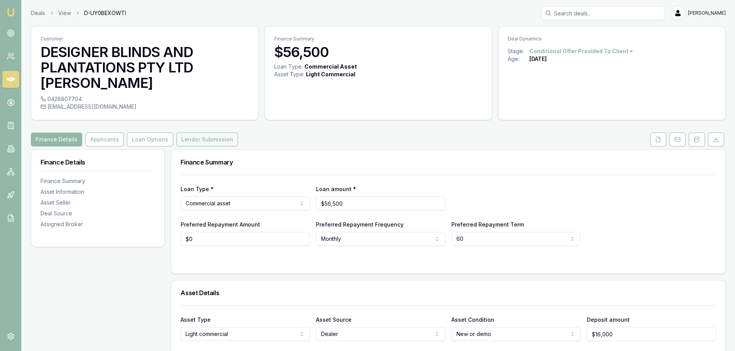
click at [201, 136] on button "Lender Submission" at bounding box center [207, 140] width 62 height 14
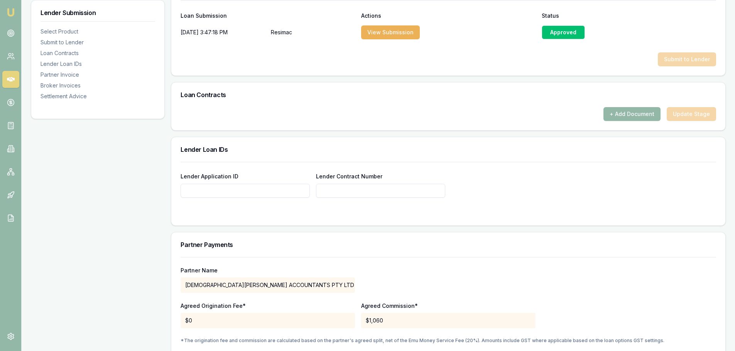
scroll to position [463, 0]
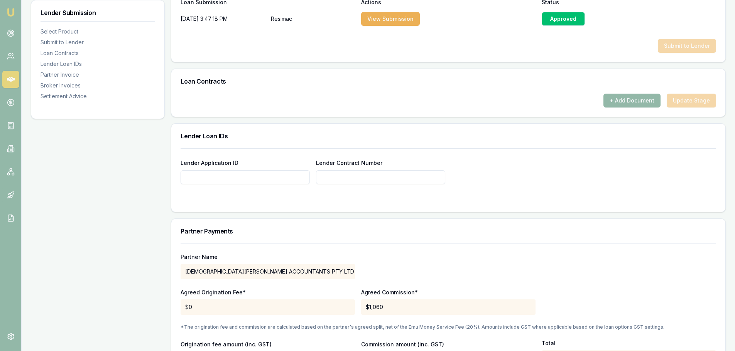
paste input "04813338"
type input "04813338"
paste input "04813338"
type input "04813338"
click at [503, 173] on div "Lender Application ID 04813338 Lender Contract Number 04813338" at bounding box center [448, 171] width 535 height 26
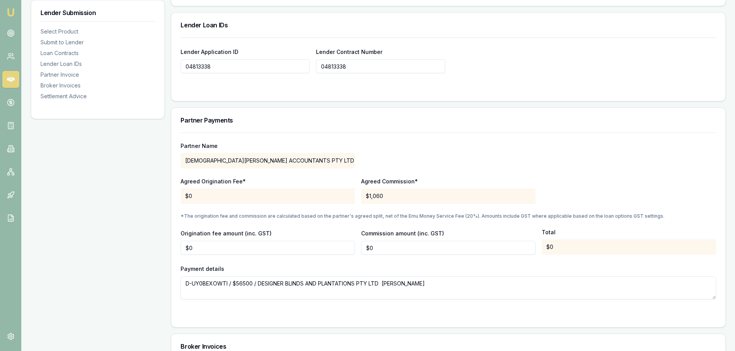
scroll to position [579, 0]
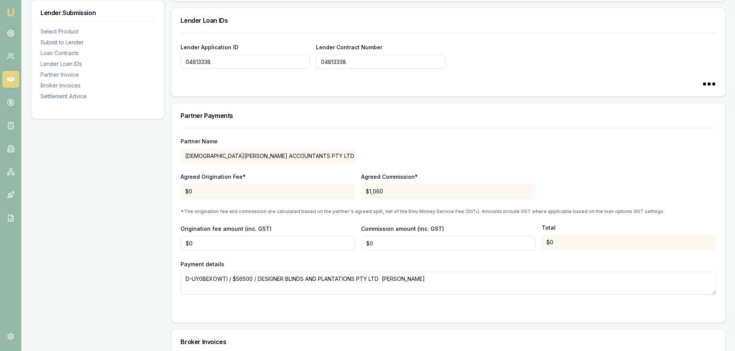
type input "04813338"
type input "0"
click at [382, 246] on input "0" at bounding box center [448, 243] width 174 height 14
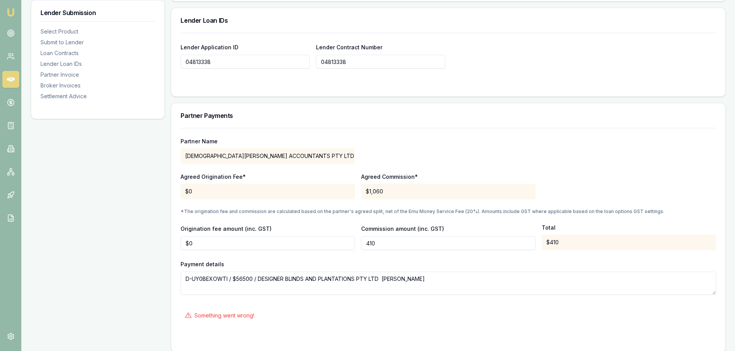
type input "$410"
click at [381, 257] on div "Partner Name CHRISTIAN FOX ACCOUNTANTS PTY LTD Agreed Origination Fee* $0 Agree…" at bounding box center [448, 211] width 535 height 167
click at [577, 316] on div "Something went wrong!" at bounding box center [448, 315] width 535 height 17
drag, startPoint x: 93, startPoint y: 256, endPoint x: 98, endPoint y: 251, distance: 7.1
click at [93, 256] on div "Lender Submission Select Product Submit to Lender Loan Contracts Lender Loan ID…" at bounding box center [98, 44] width 134 height 946
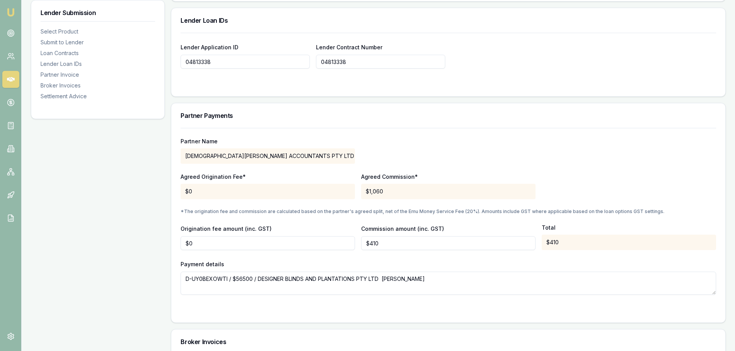
click at [491, 257] on div "Partner Name CHRISTIAN FOX ACCOUNTANTS PTY LTD Agreed Origination Fee* $0 Agree…" at bounding box center [448, 211] width 535 height 167
click at [582, 182] on div "Agreed Origination Fee* $0 Agreed Commission* $1,060" at bounding box center [448, 186] width 535 height 26
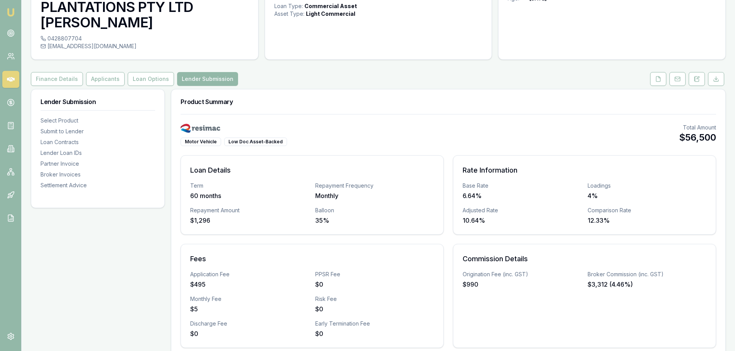
scroll to position [0, 0]
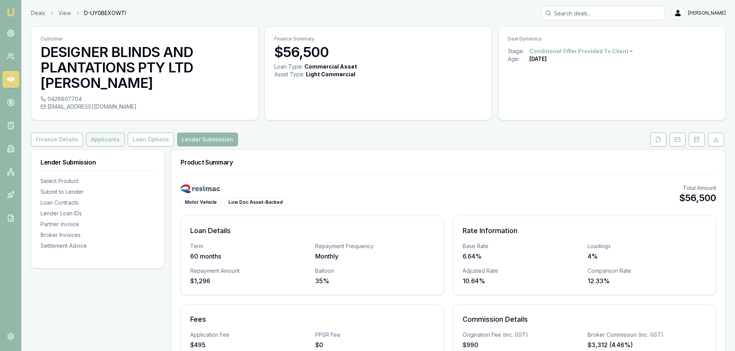
click at [99, 141] on button "Applicants" at bounding box center [105, 140] width 39 height 14
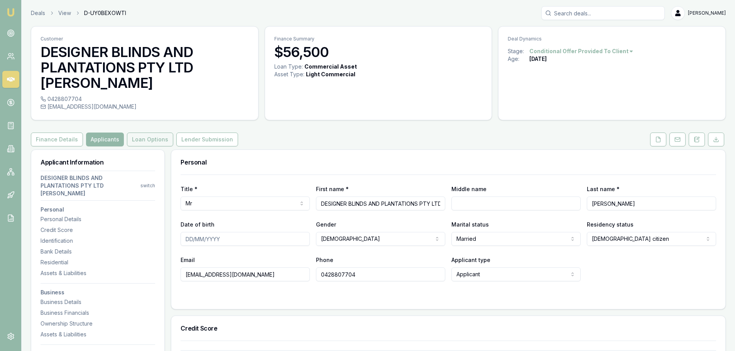
click at [137, 139] on button "Loan Options" at bounding box center [150, 140] width 46 height 14
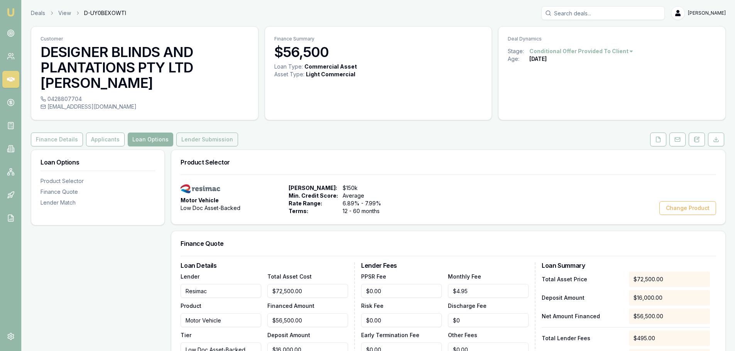
drag, startPoint x: 201, startPoint y: 139, endPoint x: 221, endPoint y: 140, distance: 20.1
click at [201, 139] on button "Lender Submission" at bounding box center [207, 140] width 62 height 14
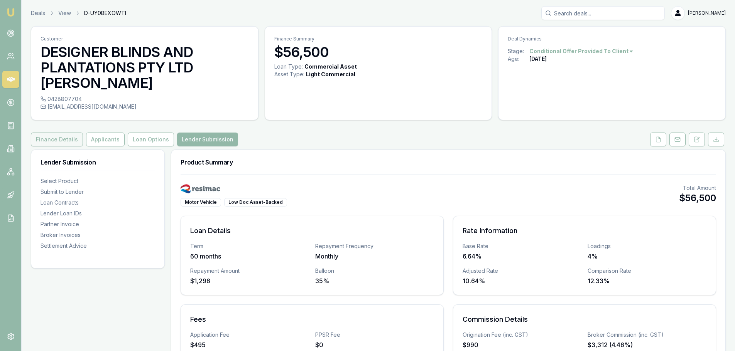
click at [55, 138] on button "Finance Details" at bounding box center [57, 140] width 52 height 14
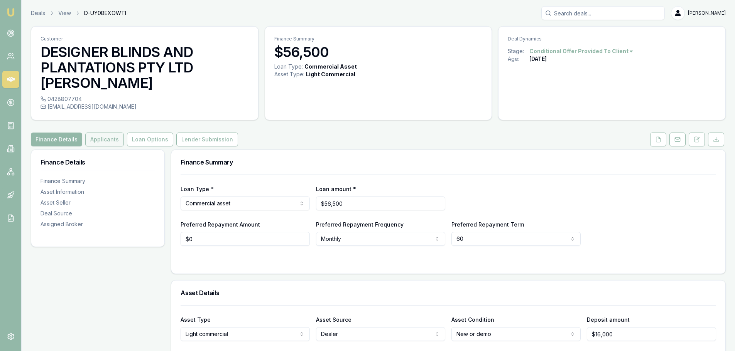
click at [96, 142] on button "Applicants" at bounding box center [104, 140] width 39 height 14
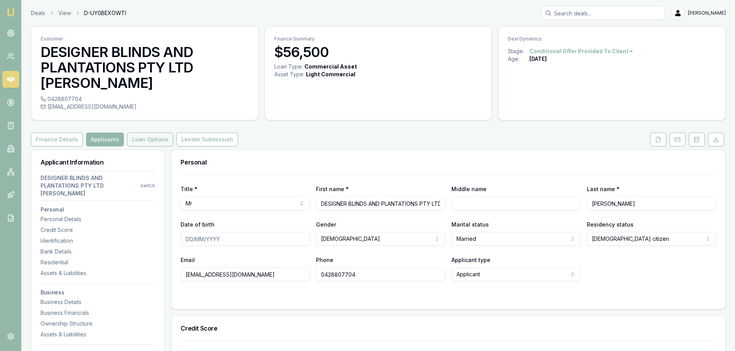
click at [146, 142] on button "Loan Options" at bounding box center [150, 140] width 46 height 14
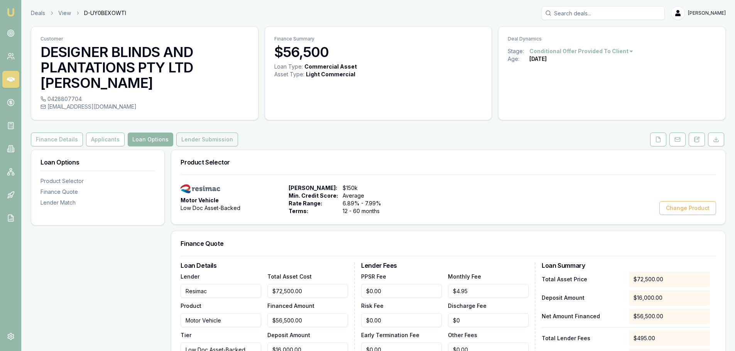
click at [191, 139] on button "Lender Submission" at bounding box center [207, 140] width 62 height 14
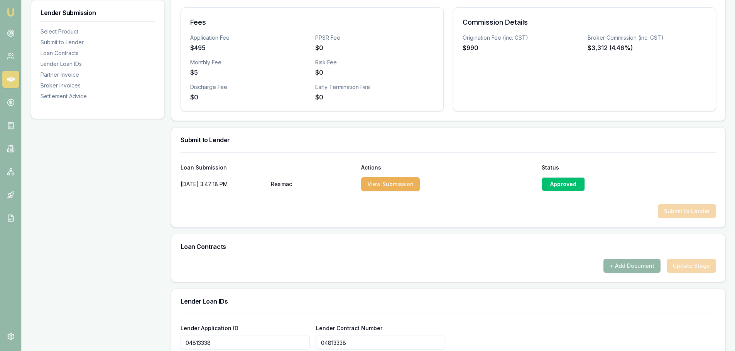
scroll to position [309, 0]
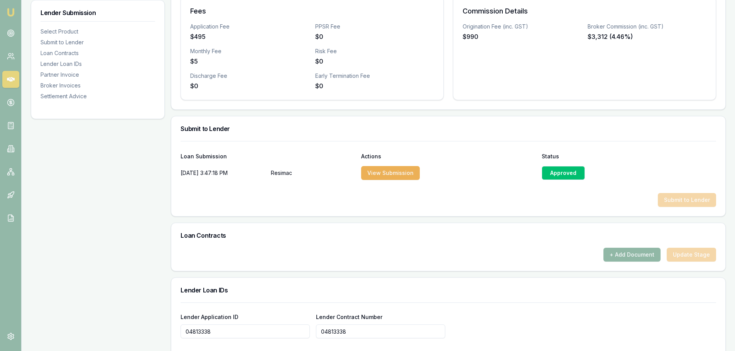
click at [625, 257] on button "+ Add Document" at bounding box center [631, 255] width 57 height 14
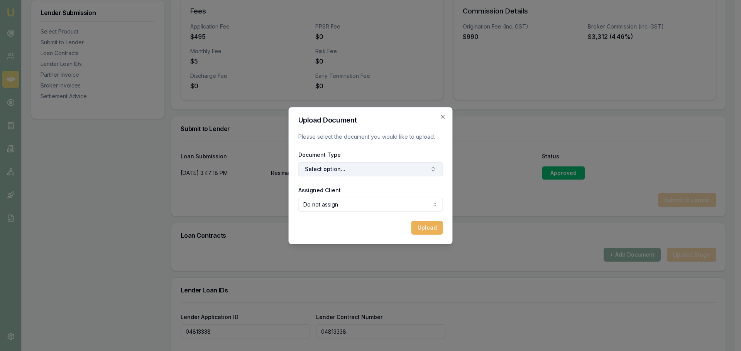
click at [346, 168] on button "Select option..." at bounding box center [370, 169] width 145 height 14
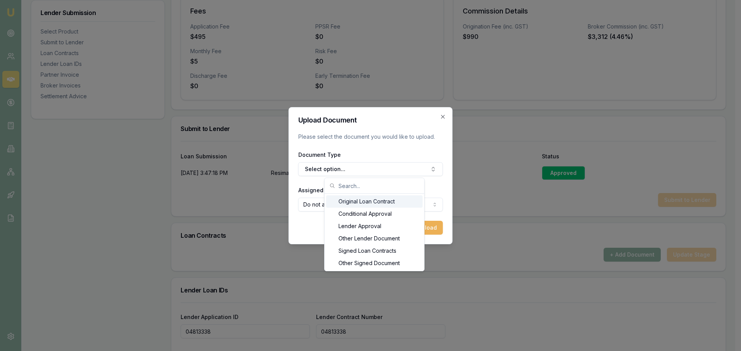
click at [298, 177] on form "Upload Document Please select the document you would like to upload. Document T…" at bounding box center [370, 176] width 145 height 118
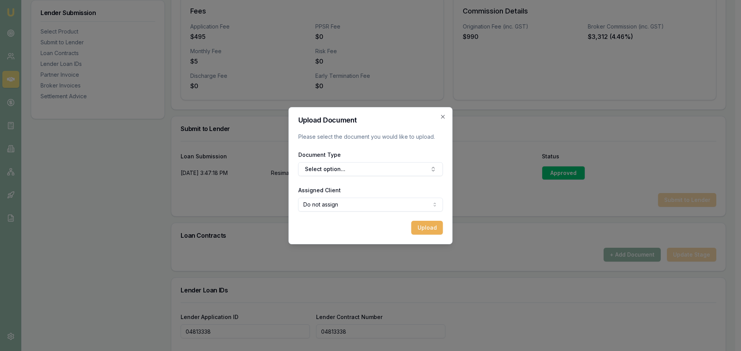
click at [347, 234] on div "Upload" at bounding box center [370, 228] width 145 height 14
click at [440, 117] on icon "button" at bounding box center [443, 117] width 6 height 6
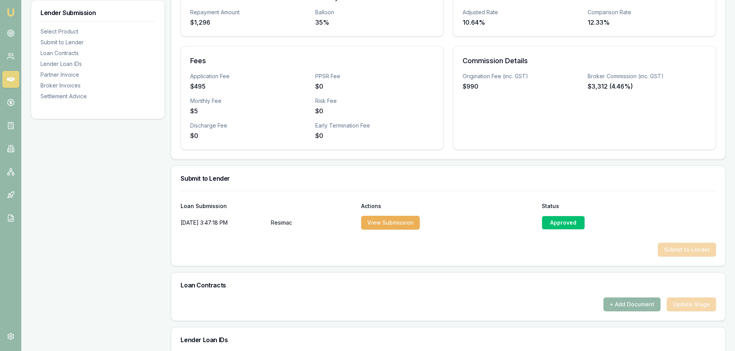
scroll to position [258, 0]
click at [675, 252] on div "Submit to Lender" at bounding box center [448, 250] width 535 height 14
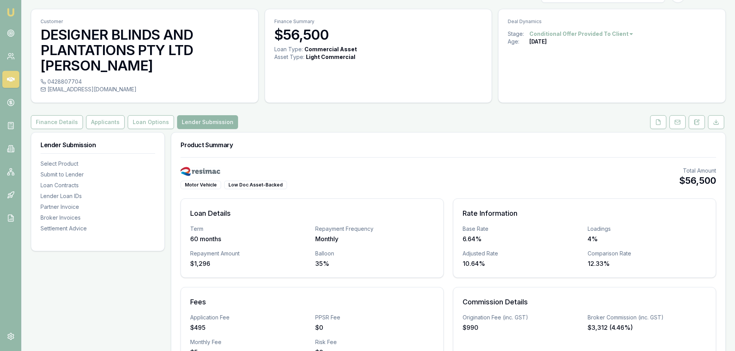
scroll to position [0, 0]
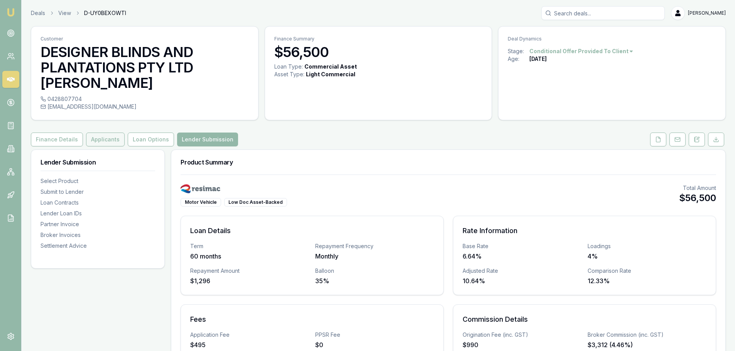
click at [108, 142] on button "Applicants" at bounding box center [105, 140] width 39 height 14
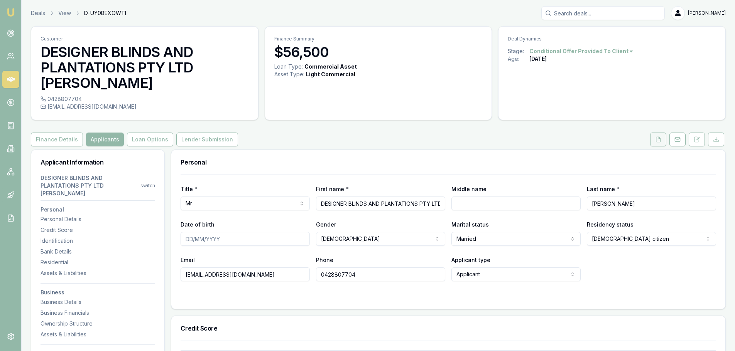
click at [656, 138] on icon at bounding box center [658, 139] width 4 height 5
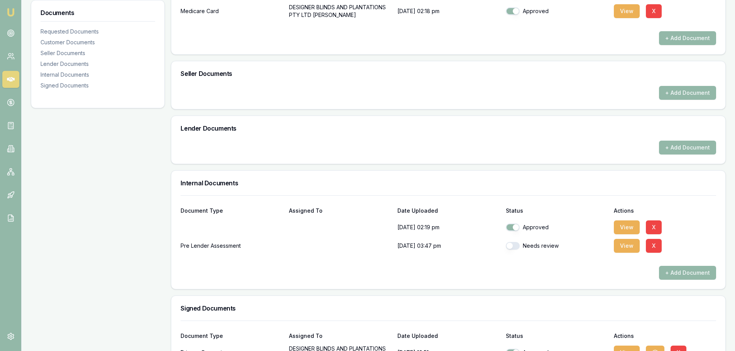
scroll to position [193, 0]
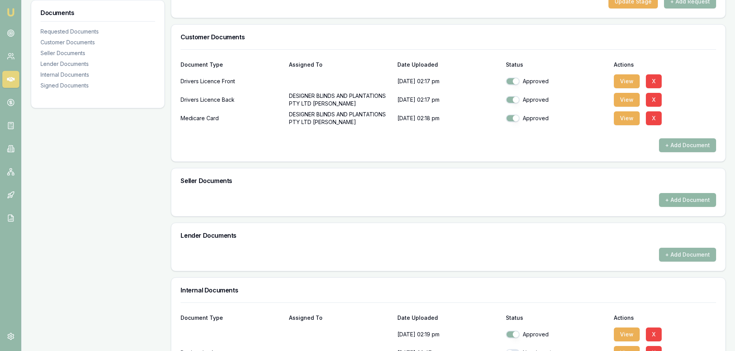
click at [690, 196] on button "+ Add Document" at bounding box center [687, 200] width 57 height 14
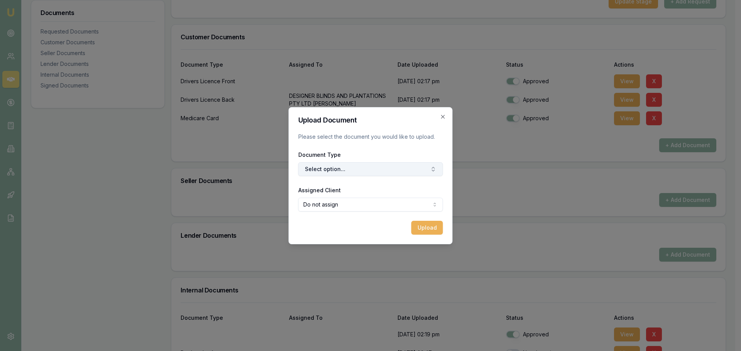
click at [343, 168] on button "Select option..." at bounding box center [370, 169] width 145 height 14
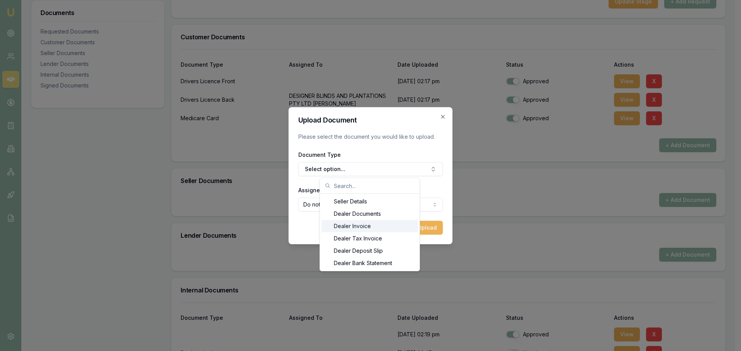
click at [344, 225] on div "Dealer Invoice" at bounding box center [369, 226] width 96 height 12
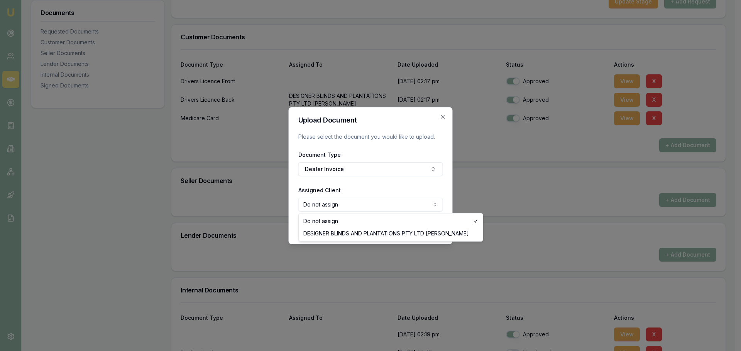
select select "U-LB56FD7XTQ"
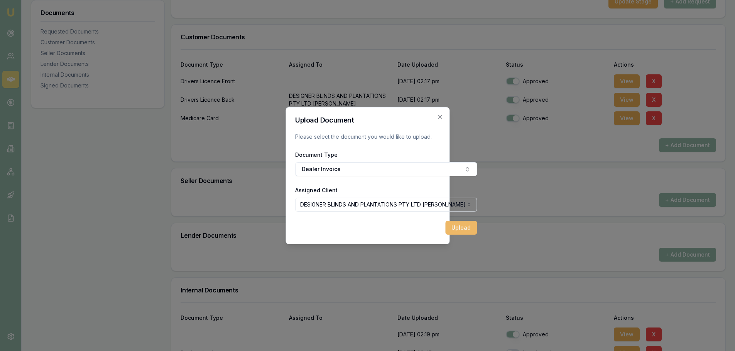
click at [466, 230] on button "Upload" at bounding box center [461, 228] width 32 height 14
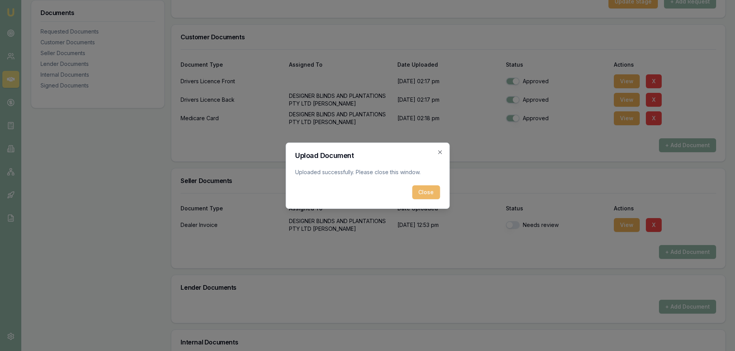
click at [423, 195] on button "Close" at bounding box center [426, 193] width 28 height 14
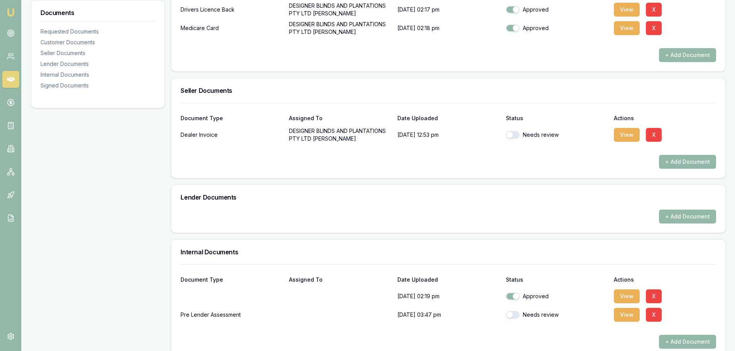
scroll to position [309, 0]
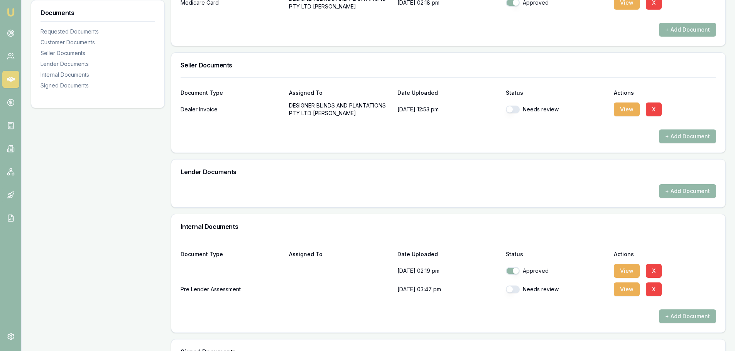
click at [508, 110] on button "button" at bounding box center [513, 110] width 14 height 8
checkbox input "true"
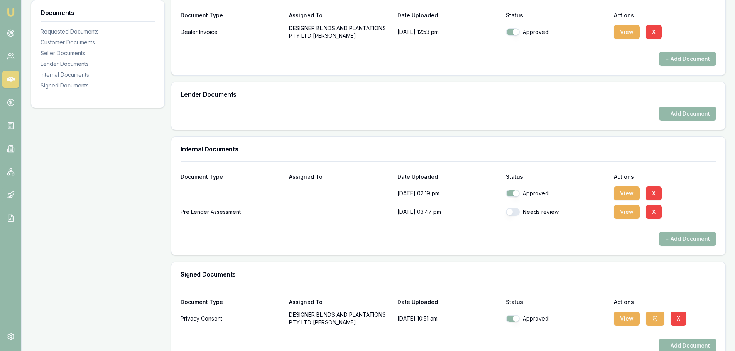
scroll to position [403, 0]
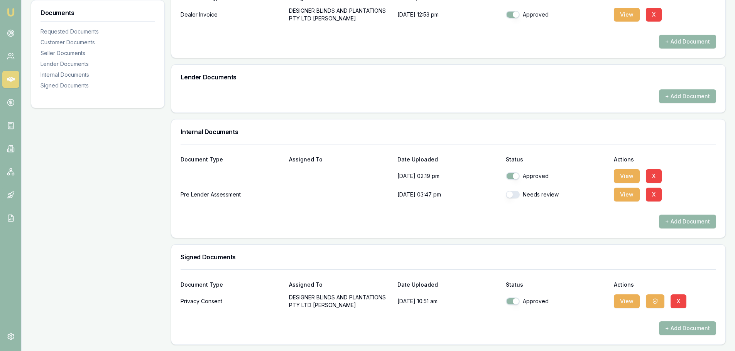
click at [509, 195] on button "button" at bounding box center [513, 195] width 14 height 8
checkbox input "true"
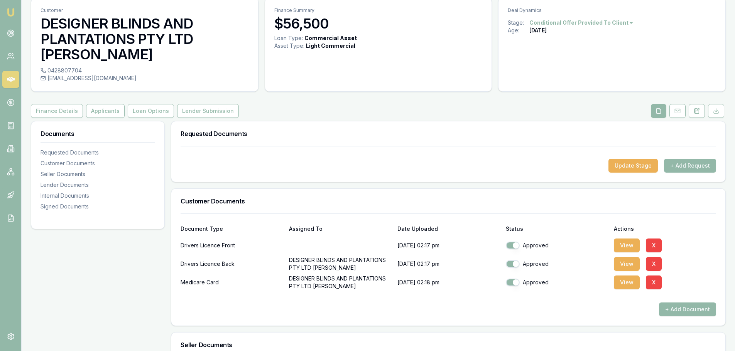
scroll to position [18, 0]
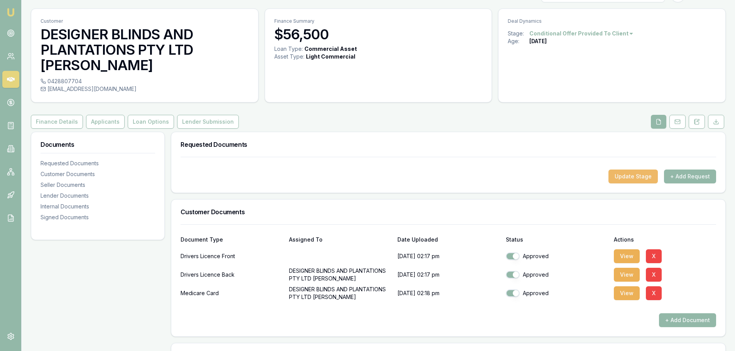
click at [623, 176] on button "Update Stage" at bounding box center [632, 177] width 49 height 14
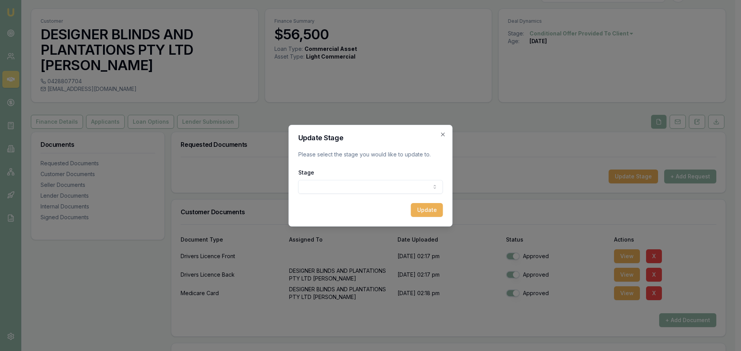
click at [324, 186] on body "Emu Broker Deals View D-UY0BEXOWTI Evette Abdo Toggle Menu Customer DESIGNER BL…" at bounding box center [367, 157] width 735 height 351
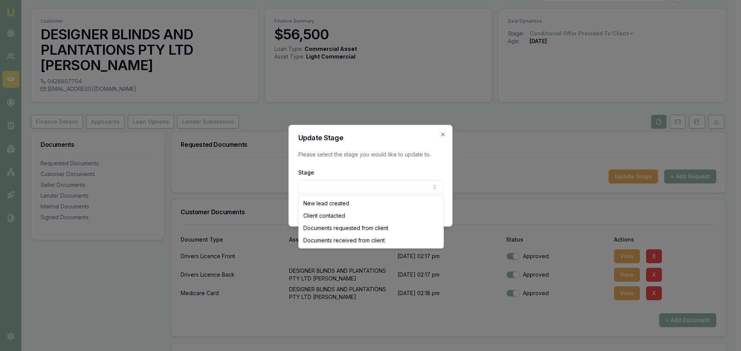
select select "DOCUMENTS_RECEIVED_FROM_CLIENT"
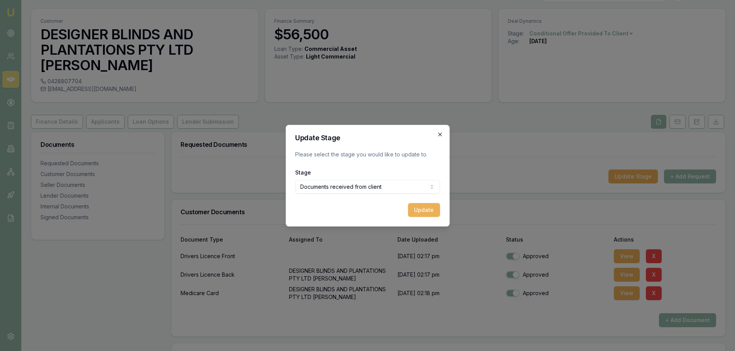
click at [437, 134] on icon "button" at bounding box center [440, 135] width 6 height 6
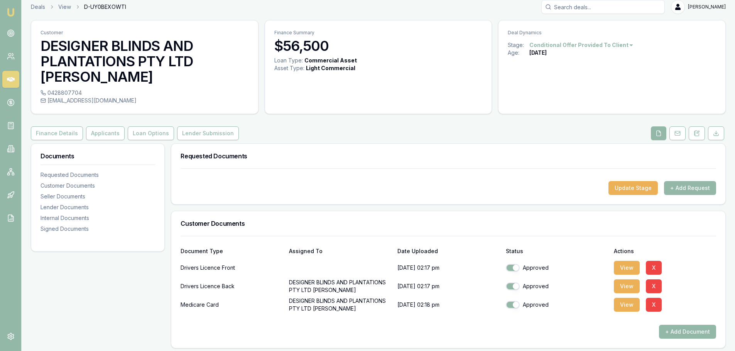
scroll to position [0, 0]
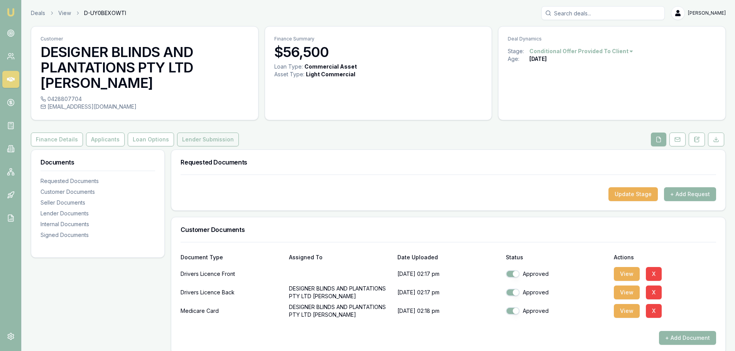
click at [198, 141] on button "Lender Submission" at bounding box center [208, 140] width 62 height 14
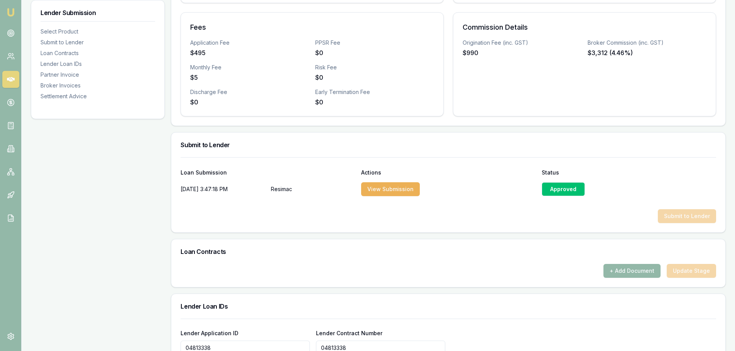
scroll to position [424, 0]
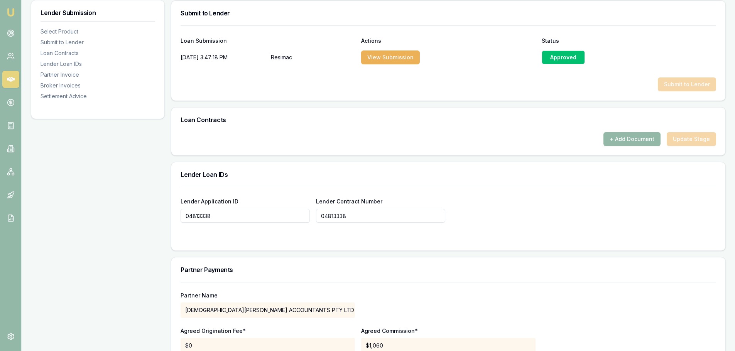
click at [689, 142] on div "+ Add Document Update Stage" at bounding box center [448, 139] width 535 height 14
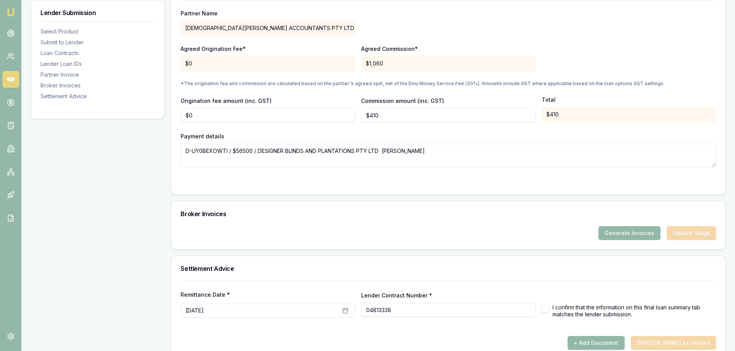
scroll to position [721, 0]
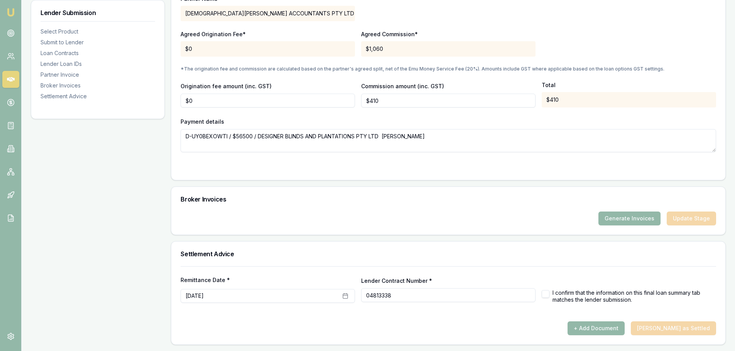
click at [684, 220] on div "Generate Invoices Update Stage" at bounding box center [448, 219] width 535 height 14
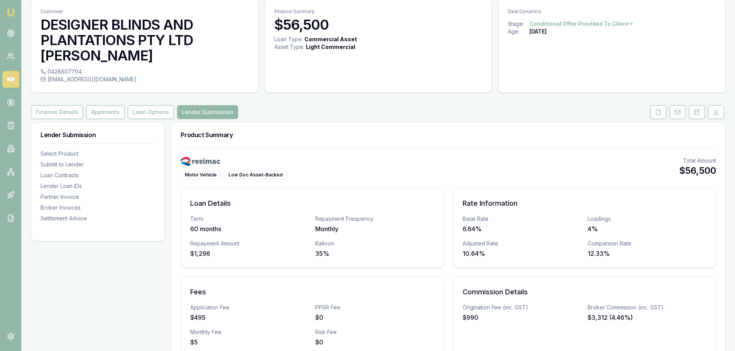
scroll to position [0, 0]
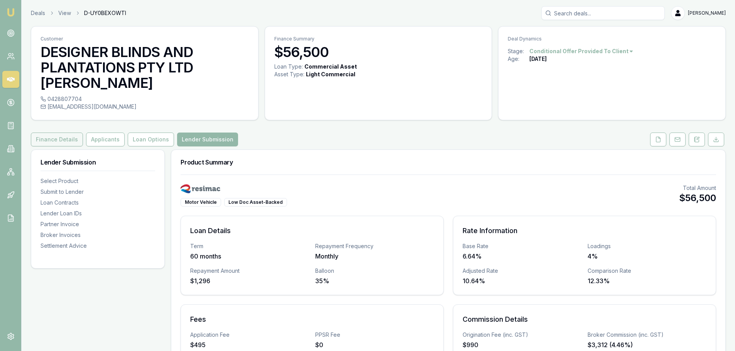
click at [47, 141] on button "Finance Details" at bounding box center [57, 140] width 52 height 14
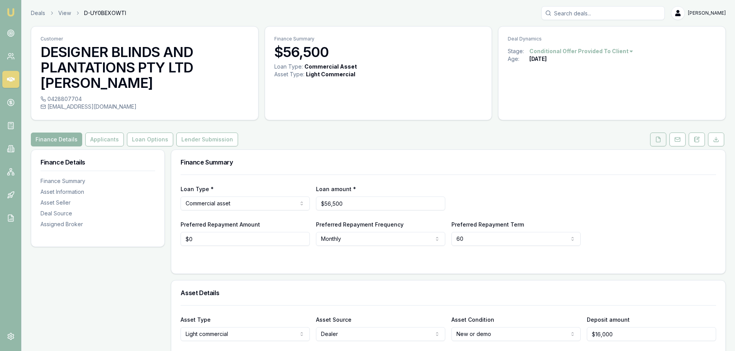
click at [656, 139] on icon at bounding box center [658, 139] width 4 height 5
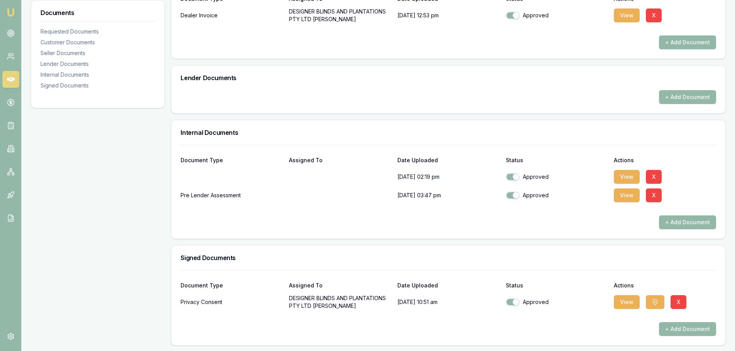
scroll to position [403, 0]
click at [671, 329] on button "+ Add Document" at bounding box center [687, 329] width 57 height 14
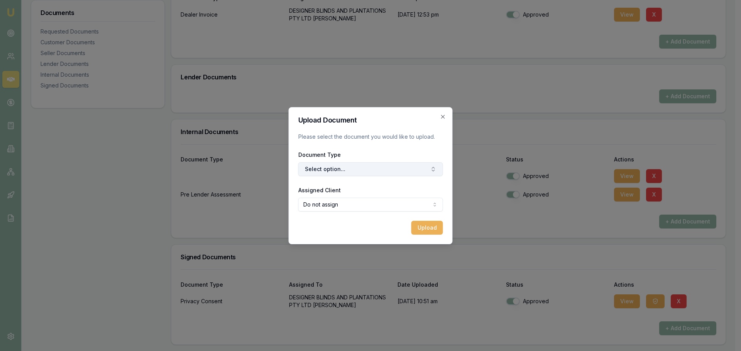
click at [333, 170] on button "Select option..." at bounding box center [370, 169] width 145 height 14
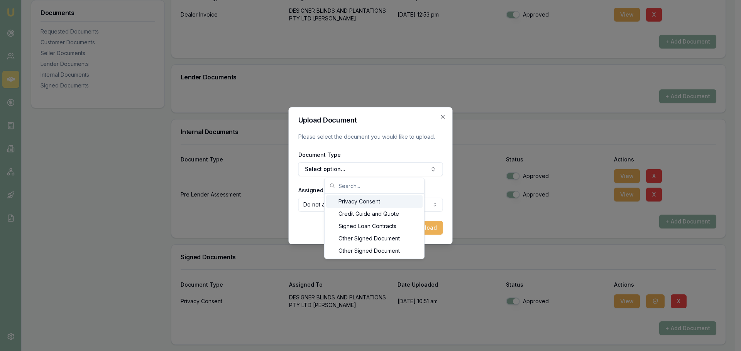
click at [345, 204] on div "Privacy Consent" at bounding box center [374, 202] width 96 height 12
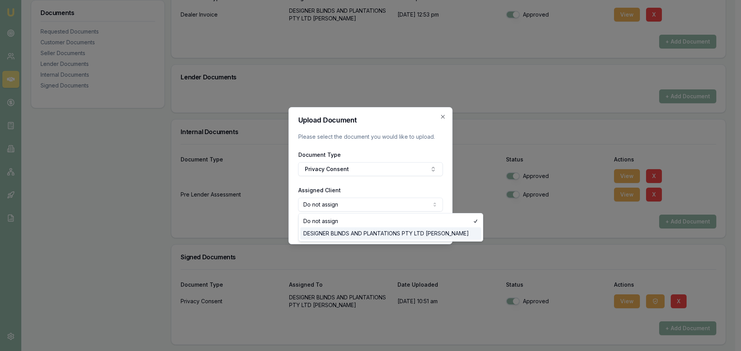
select select "U-LB56FD7XTQ"
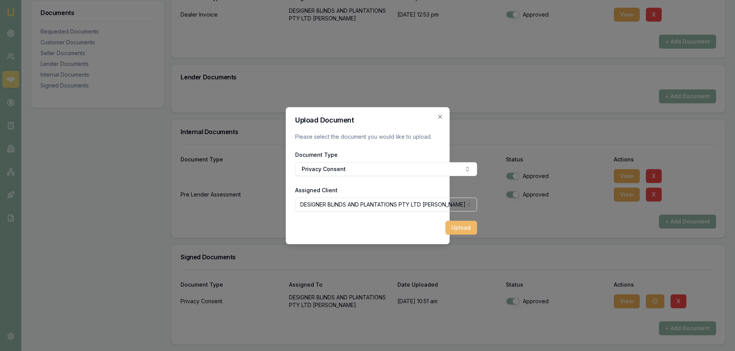
click at [466, 230] on button "Upload" at bounding box center [461, 228] width 32 height 14
click at [441, 116] on icon "button" at bounding box center [440, 117] width 6 height 6
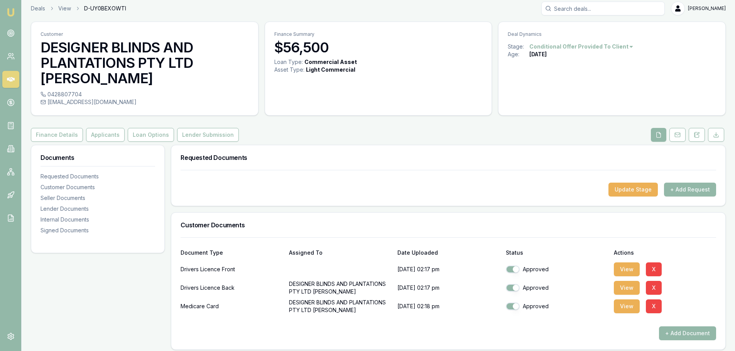
scroll to position [0, 0]
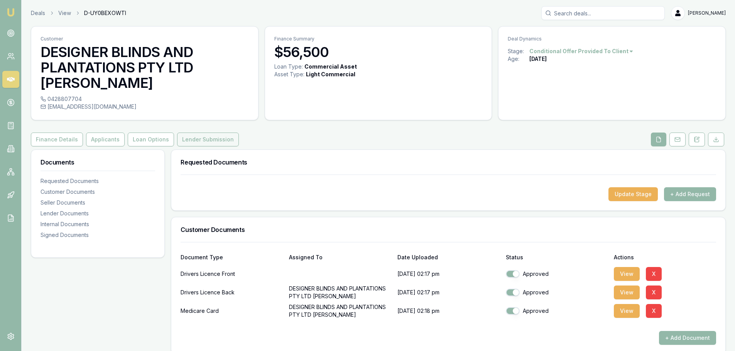
click at [199, 140] on button "Lender Submission" at bounding box center [208, 140] width 62 height 14
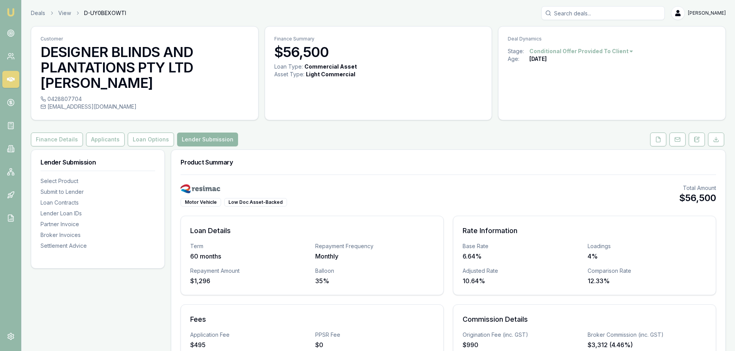
click at [190, 143] on button "Lender Submission" at bounding box center [207, 140] width 61 height 14
click at [138, 140] on button "Loan Options" at bounding box center [151, 140] width 46 height 14
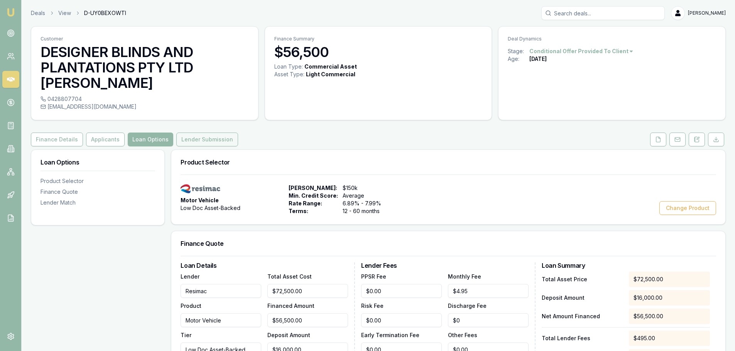
click at [199, 140] on button "Lender Submission" at bounding box center [207, 140] width 62 height 14
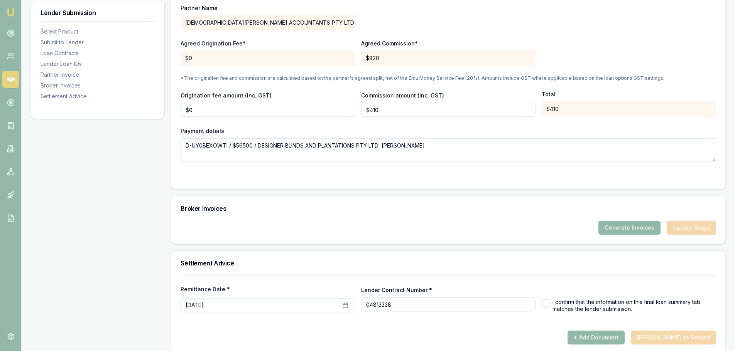
scroll to position [721, 0]
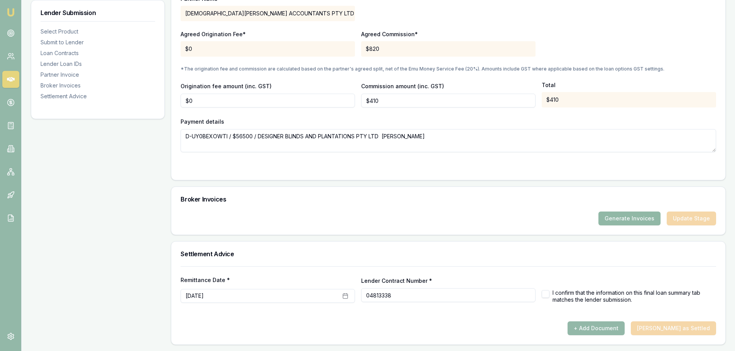
click at [621, 218] on button "Generate Invoices" at bounding box center [629, 219] width 62 height 14
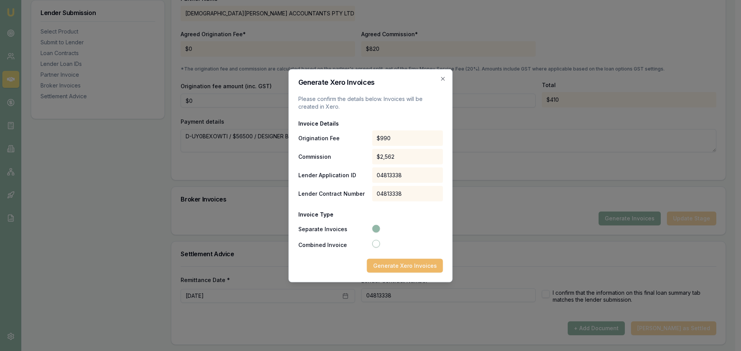
click at [389, 265] on button "Generate Xero Invoices" at bounding box center [405, 266] width 76 height 14
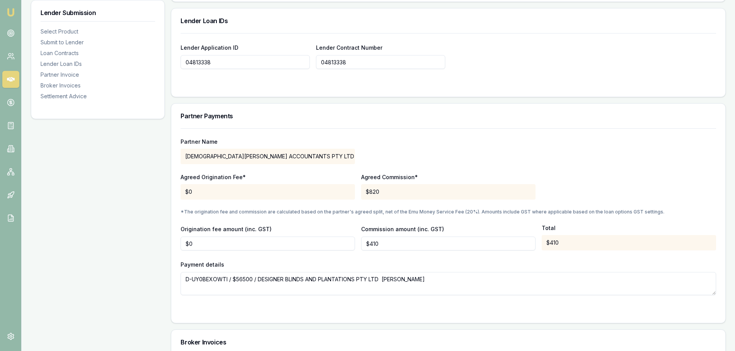
scroll to position [694, 0]
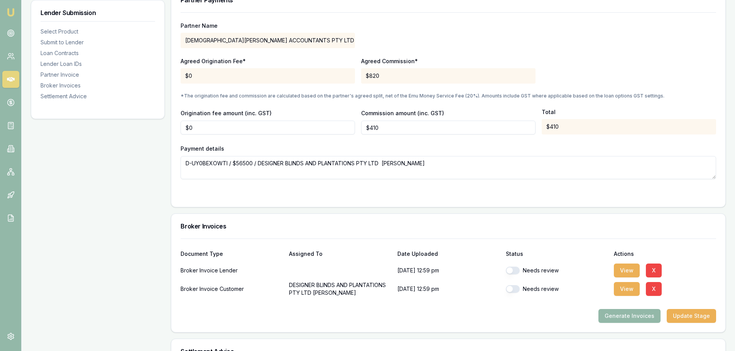
click at [513, 270] on button "button" at bounding box center [513, 271] width 14 height 8
checkbox input "true"
click at [508, 289] on button "button" at bounding box center [513, 289] width 14 height 8
checkbox input "true"
click at [621, 271] on button "View" at bounding box center [627, 271] width 26 height 14
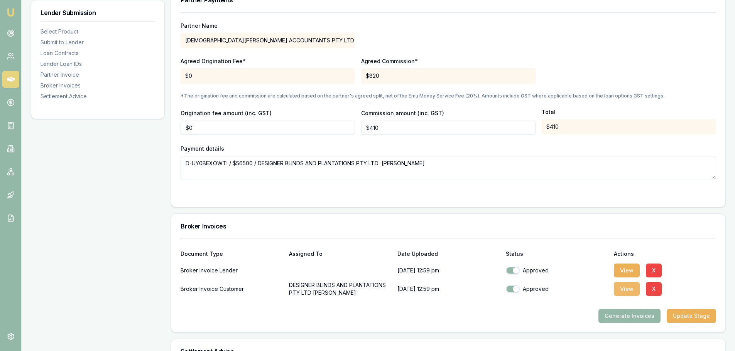
click at [623, 288] on button "View" at bounding box center [627, 289] width 26 height 14
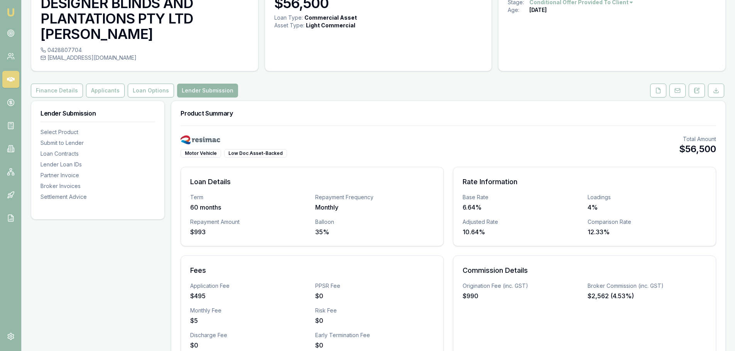
scroll to position [0, 0]
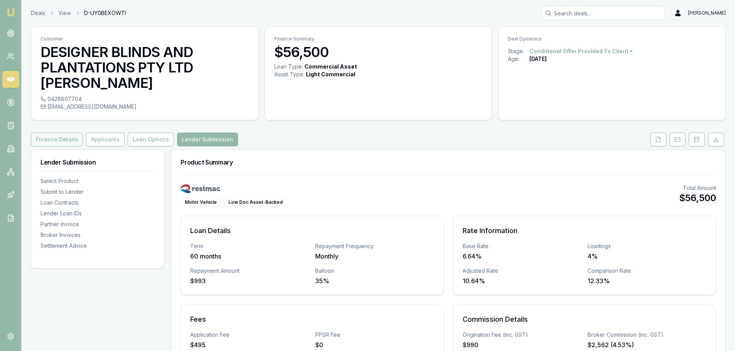
click at [46, 141] on button "Finance Details" at bounding box center [57, 140] width 52 height 14
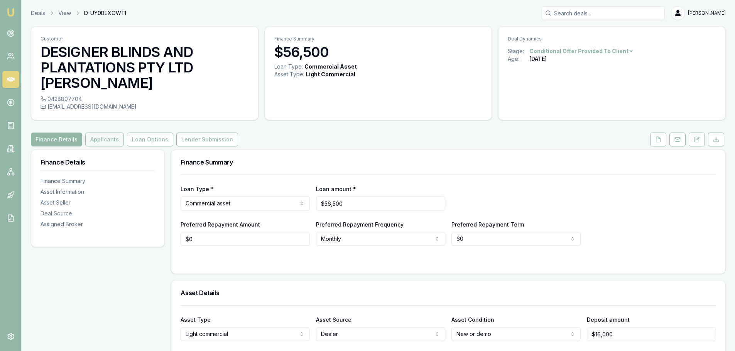
click at [108, 140] on button "Applicants" at bounding box center [104, 140] width 39 height 14
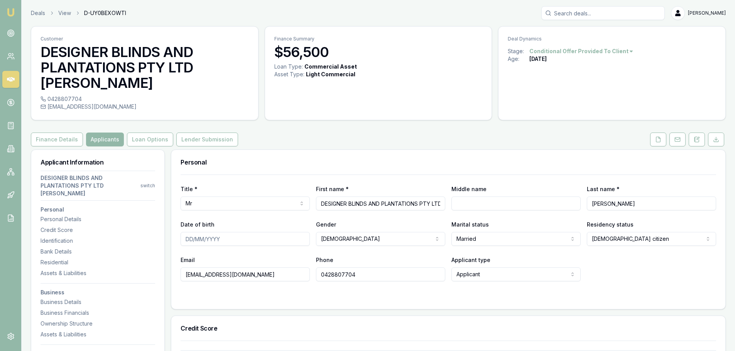
drag, startPoint x: 645, startPoint y: 203, endPoint x: 569, endPoint y: 202, distance: 76.0
click at [569, 202] on div "Title * Mr Mr Mrs Miss Ms Dr Prof First name * DESIGNER BLINDS AND PLANTATIONS …" at bounding box center [448, 197] width 535 height 26
click at [558, 165] on div "Personal" at bounding box center [448, 162] width 554 height 25
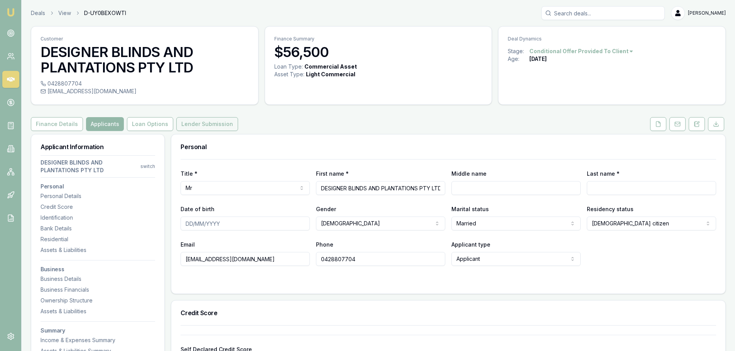
click at [204, 124] on button "Lender Submission" at bounding box center [207, 124] width 62 height 14
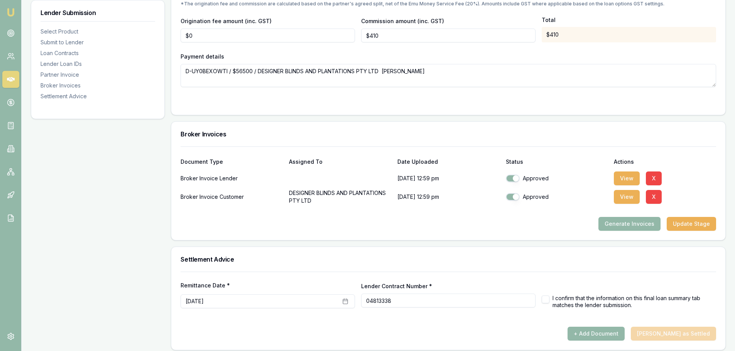
scroll to position [776, 0]
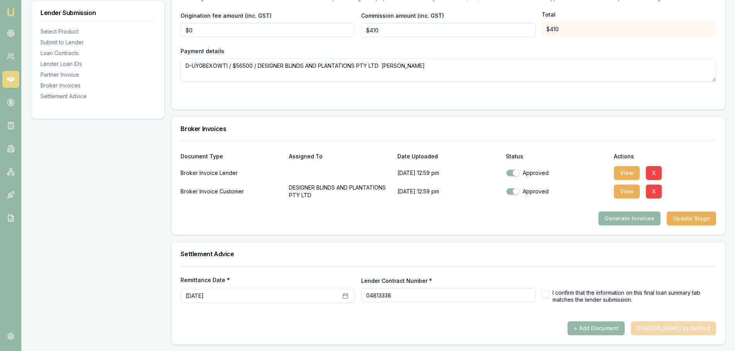
click at [624, 217] on button "Generate Invoices" at bounding box center [629, 219] width 62 height 14
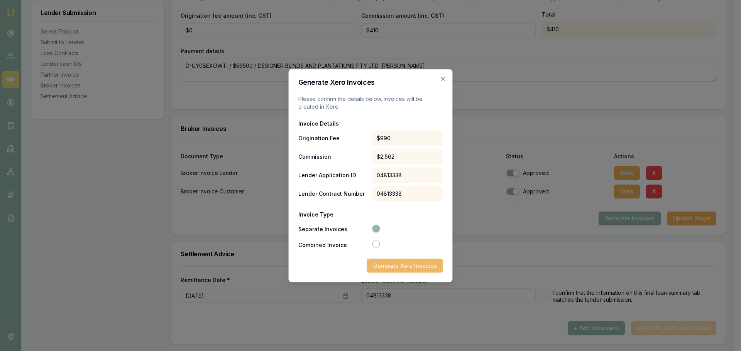
click at [393, 269] on button "Generate Xero Invoices" at bounding box center [405, 266] width 76 height 14
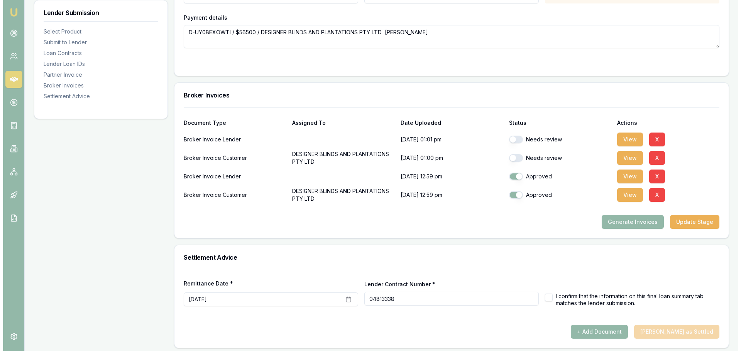
scroll to position [814, 0]
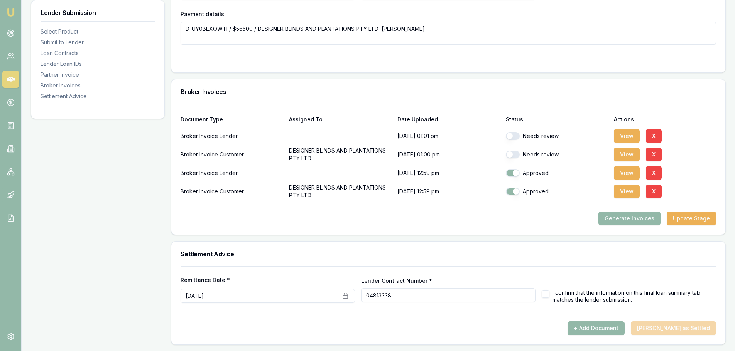
click at [508, 156] on button "button" at bounding box center [513, 155] width 14 height 8
checkbox input "true"
click at [622, 156] on button "View" at bounding box center [627, 155] width 26 height 14
click at [652, 137] on button "X" at bounding box center [654, 136] width 16 height 14
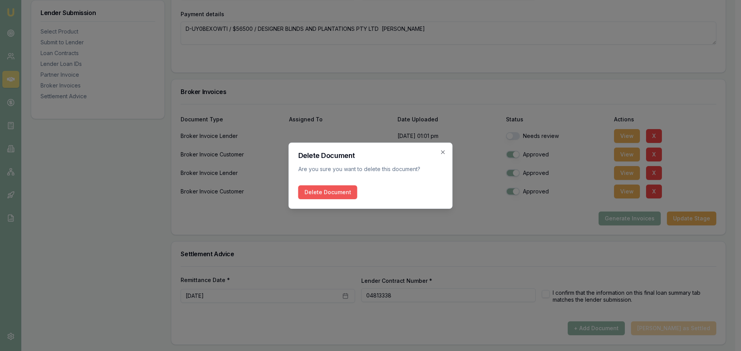
click at [328, 194] on button "Delete Document" at bounding box center [327, 193] width 59 height 14
checkbox input "true"
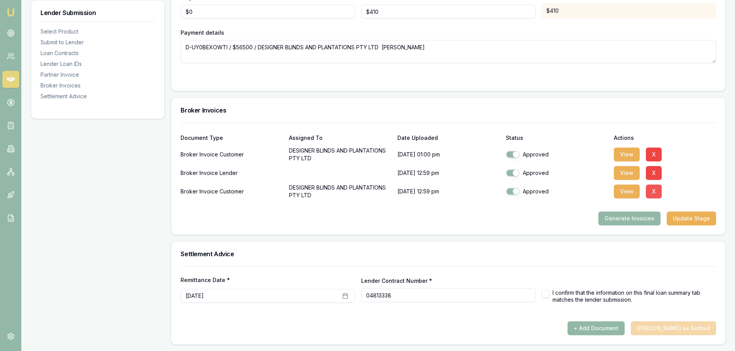
click at [651, 192] on button "X" at bounding box center [654, 192] width 16 height 14
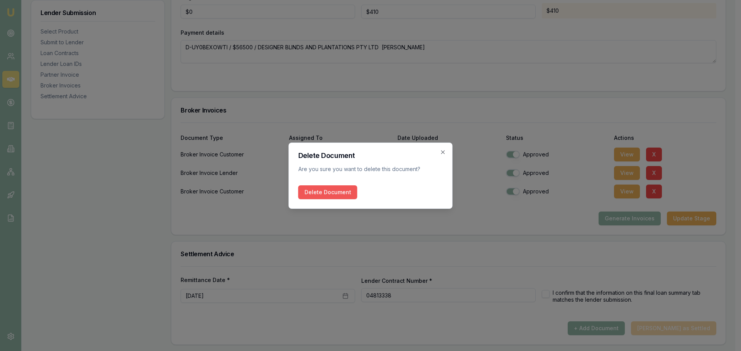
click at [318, 193] on button "Delete Document" at bounding box center [327, 193] width 59 height 14
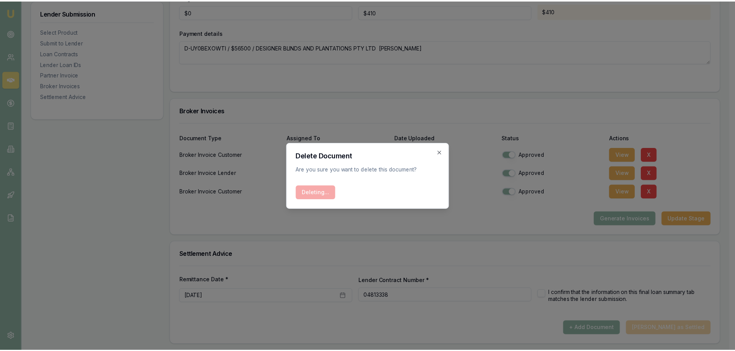
scroll to position [776, 0]
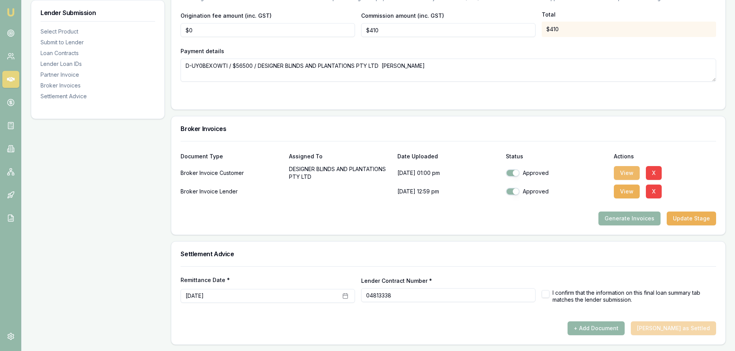
click at [632, 173] on button "View" at bounding box center [627, 173] width 26 height 14
click at [631, 193] on button "View" at bounding box center [627, 192] width 26 height 14
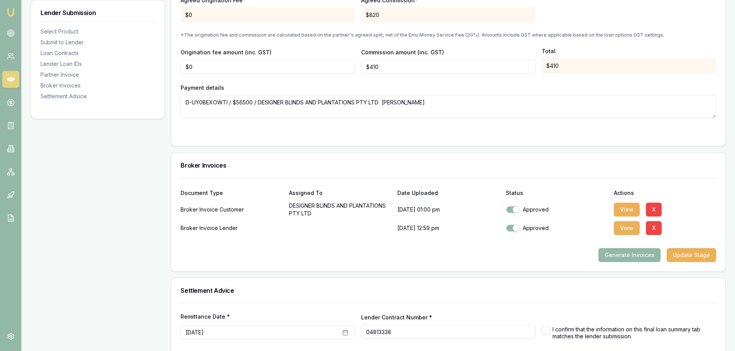
scroll to position [738, 0]
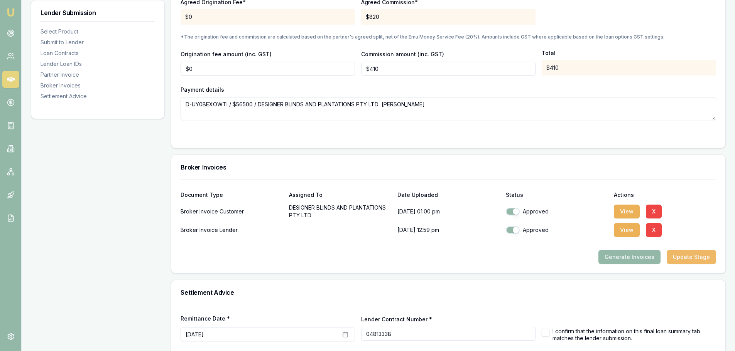
click at [690, 256] on button "Update Stage" at bounding box center [691, 257] width 49 height 14
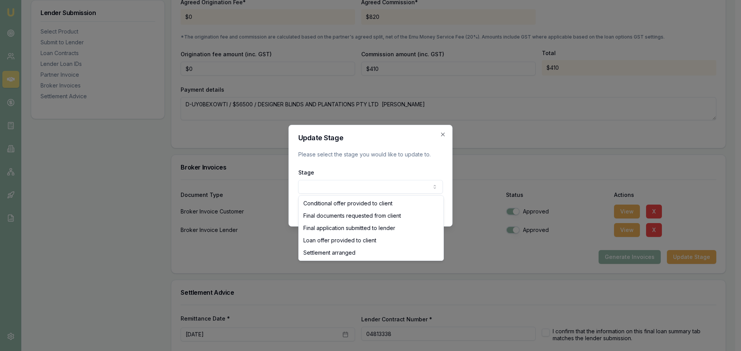
select select "LOAN_OFFER_PROVIDED_TO_CLIENT"
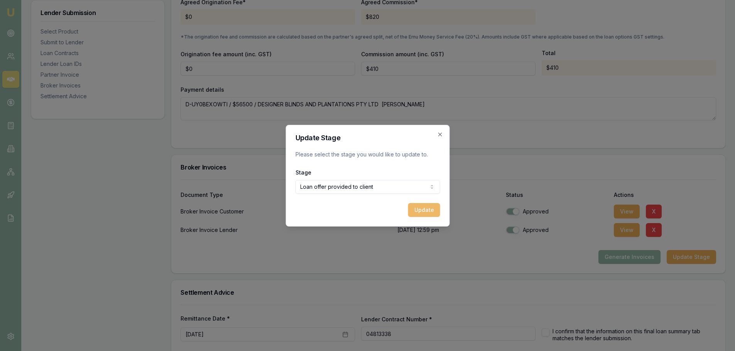
click at [423, 212] on button "Update" at bounding box center [424, 210] width 32 height 14
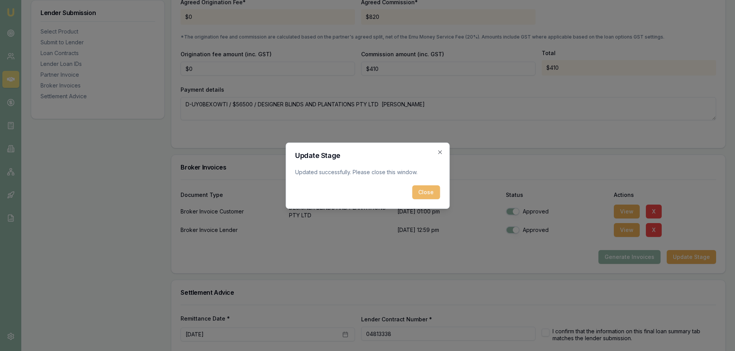
click at [425, 195] on button "Close" at bounding box center [426, 193] width 28 height 14
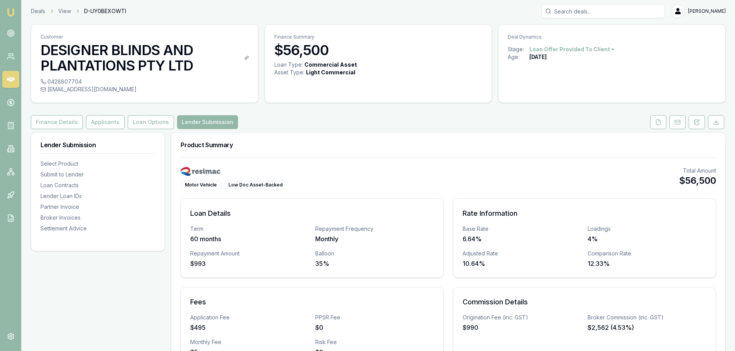
scroll to position [0, 0]
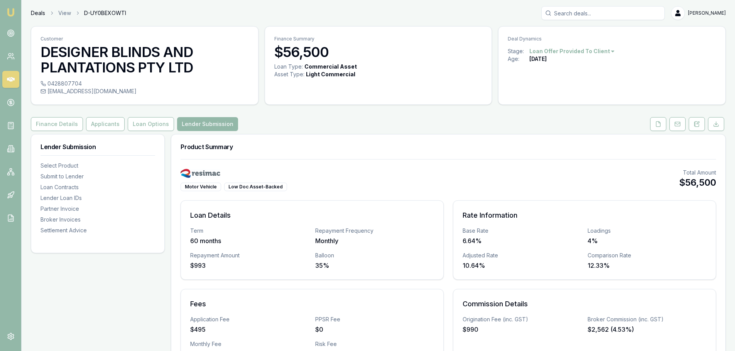
click at [37, 11] on link "Deals" at bounding box center [38, 13] width 14 height 8
